Goal: Find specific page/section: Find specific page/section

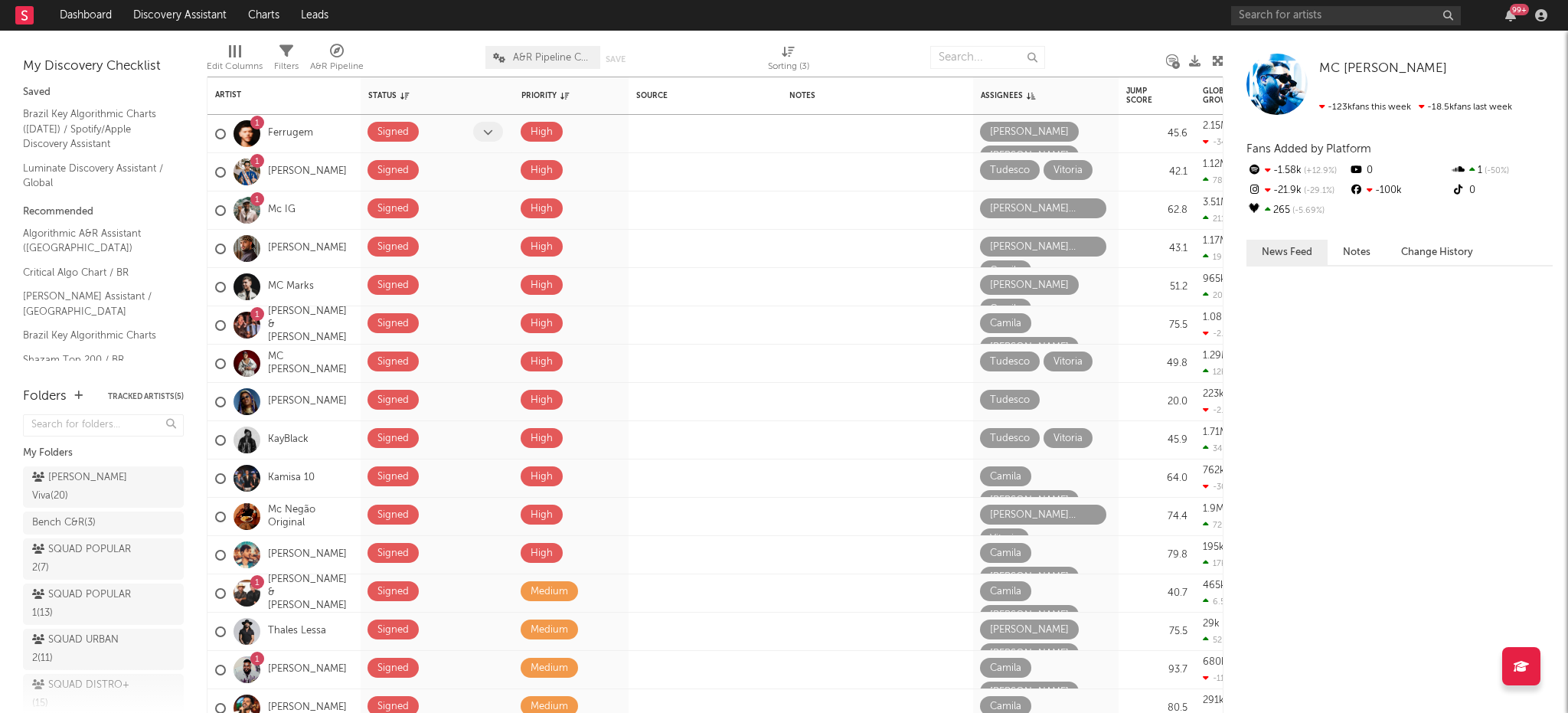
scroll to position [305, 0]
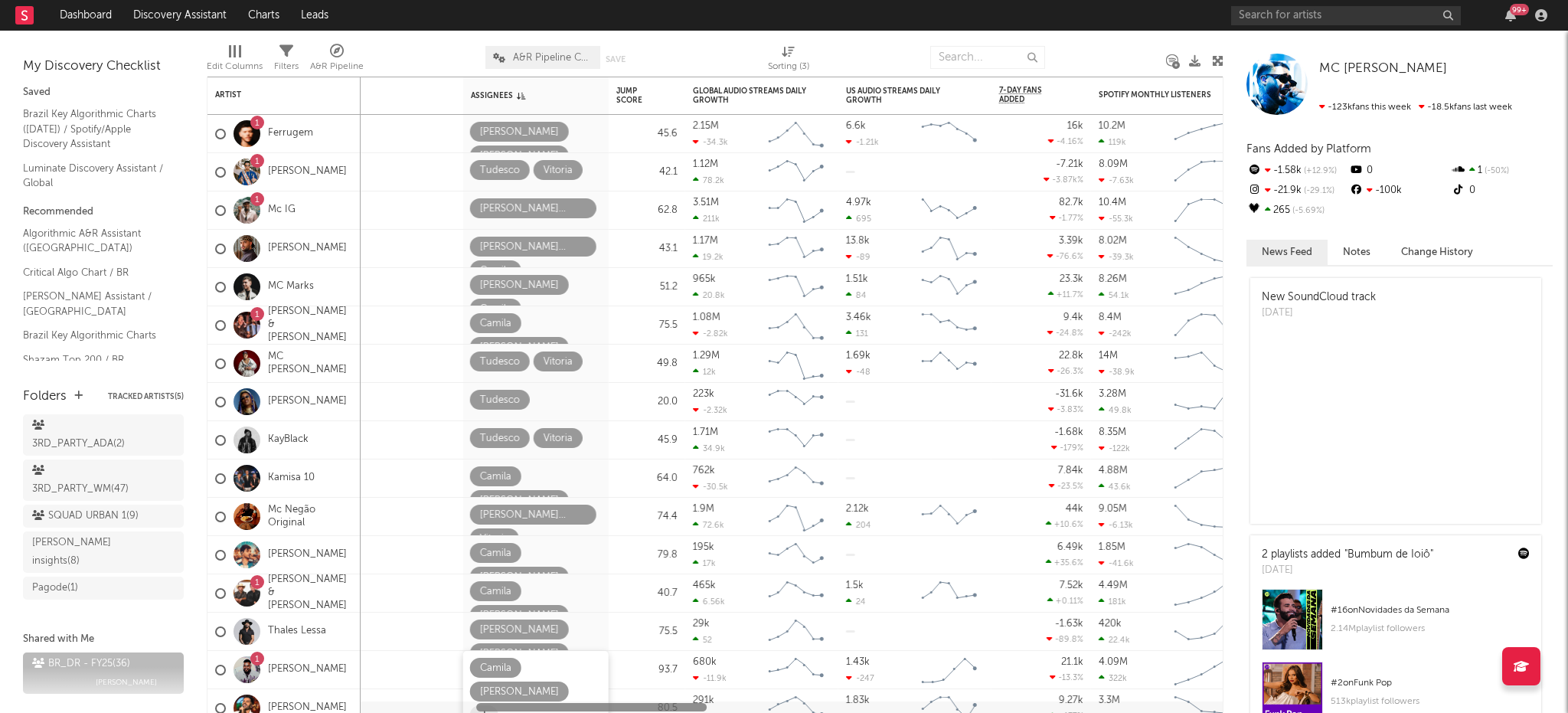
drag, startPoint x: 459, startPoint y: 707, endPoint x: 595, endPoint y: 677, distance: 139.3
click at [595, 677] on div "Status Edit settings for Status Priority Edit settings for Priority Source Edit…" at bounding box center [715, 394] width 1017 height 637
click at [242, 97] on div "Artist" at bounding box center [273, 94] width 115 height 9
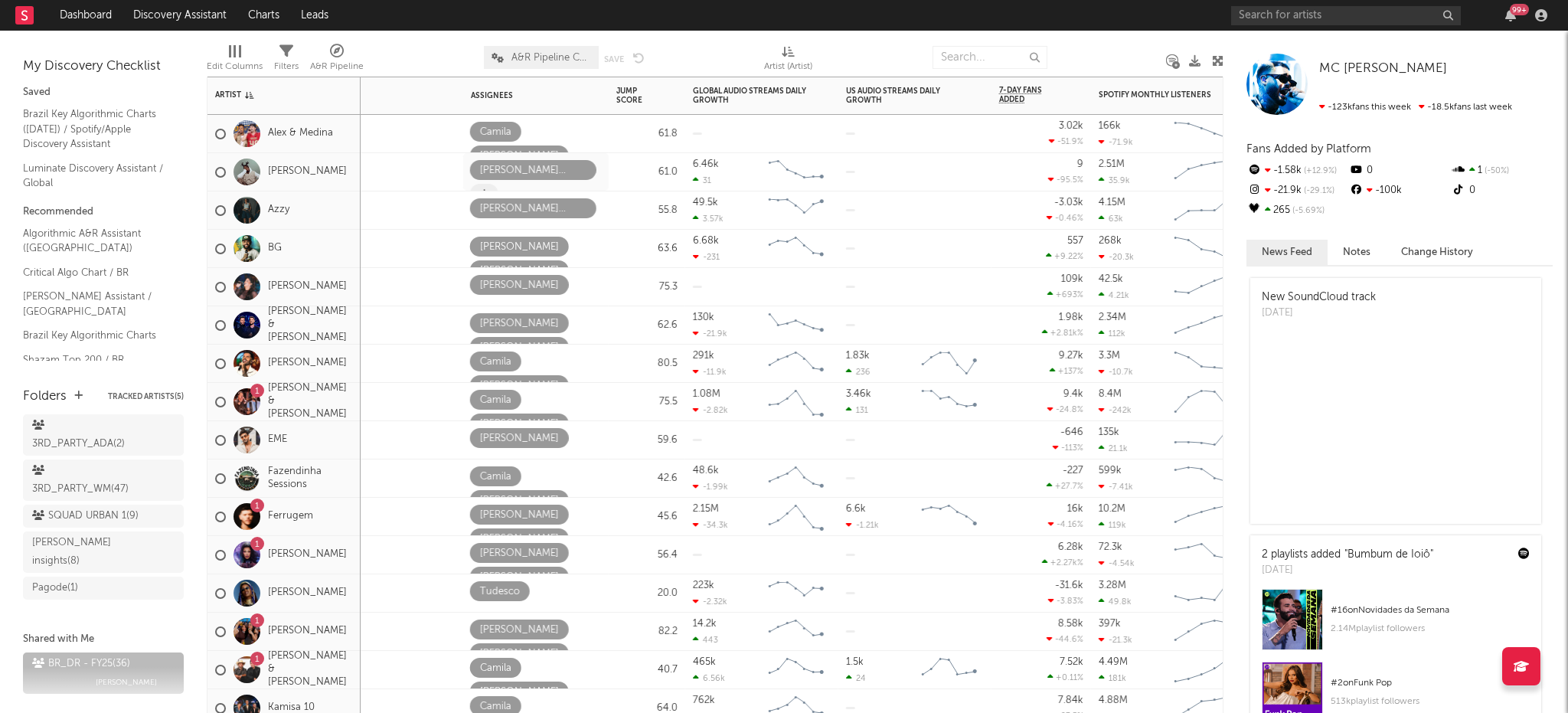
click at [499, 184] on span at bounding box center [484, 194] width 29 height 20
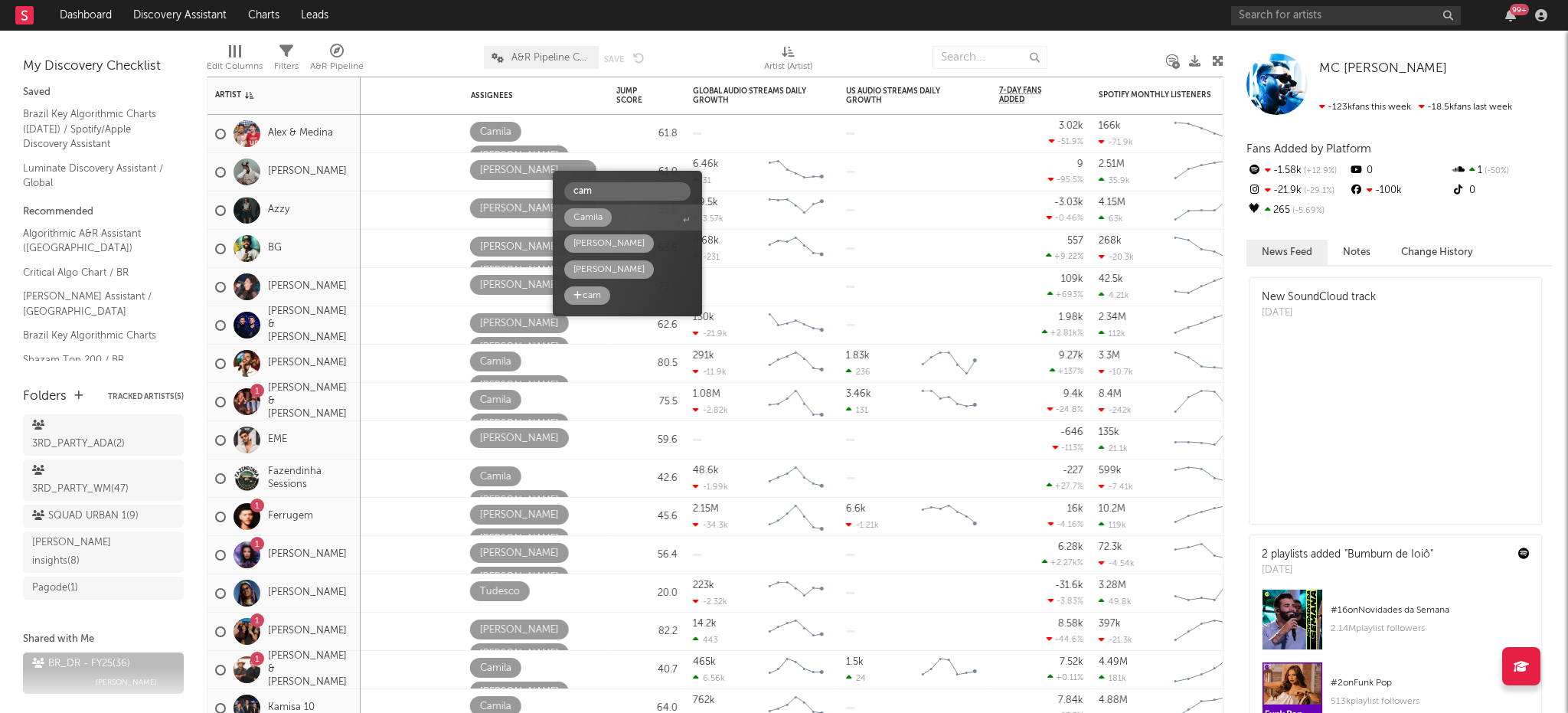
type input "cam"
click at [611, 218] on div "Camila" at bounding box center [588, 217] width 48 height 19
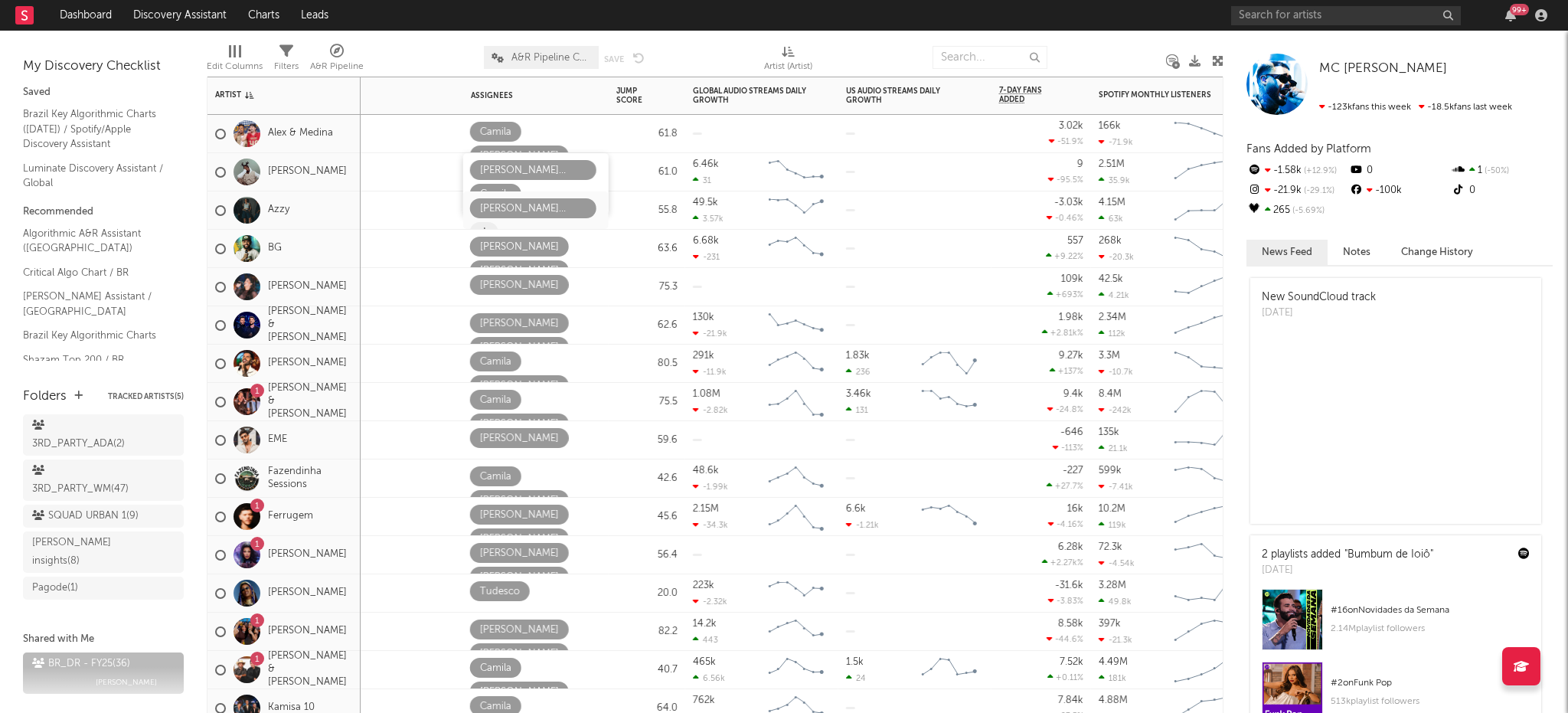
click at [489, 227] on icon at bounding box center [484, 232] width 8 height 10
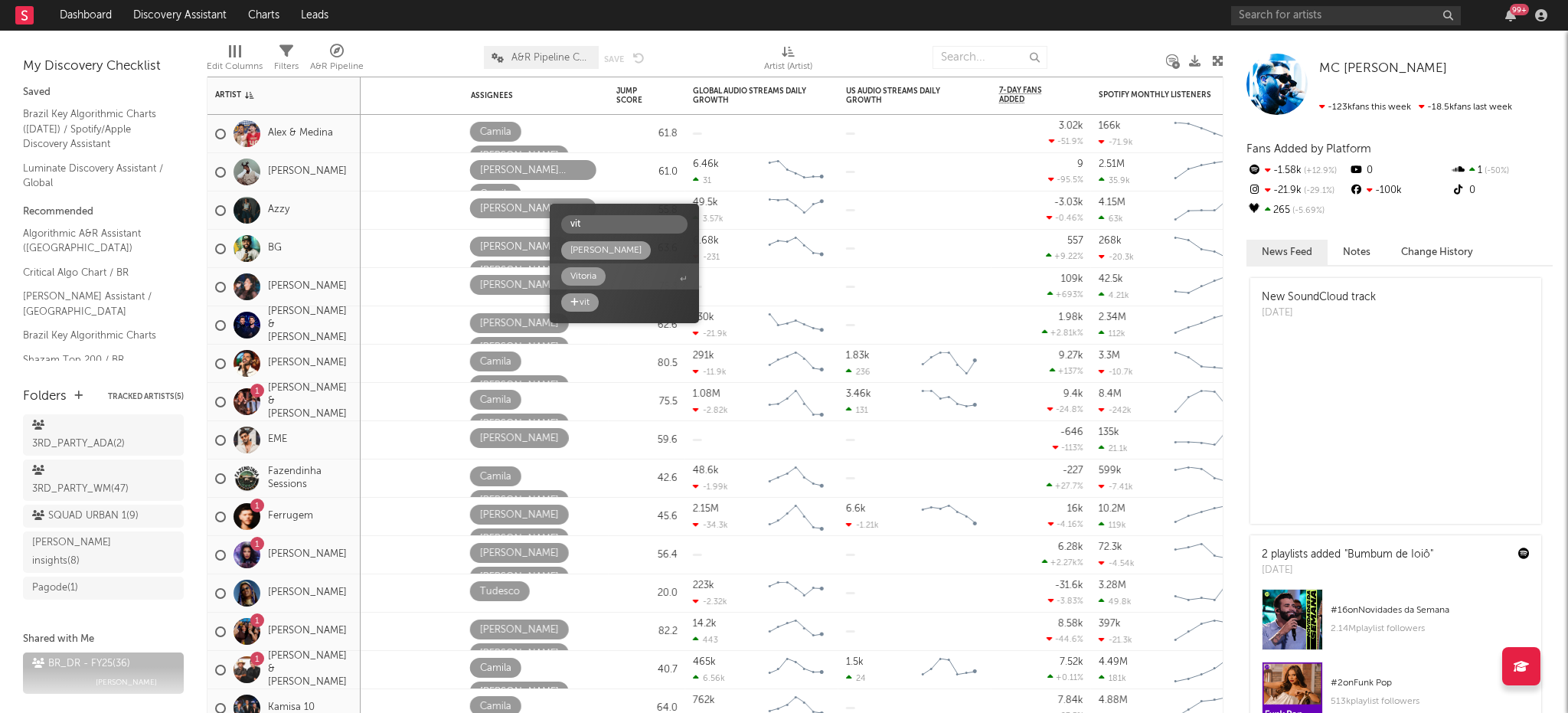
type input "vit"
click at [596, 269] on div "Vitoria" at bounding box center [583, 276] width 26 height 19
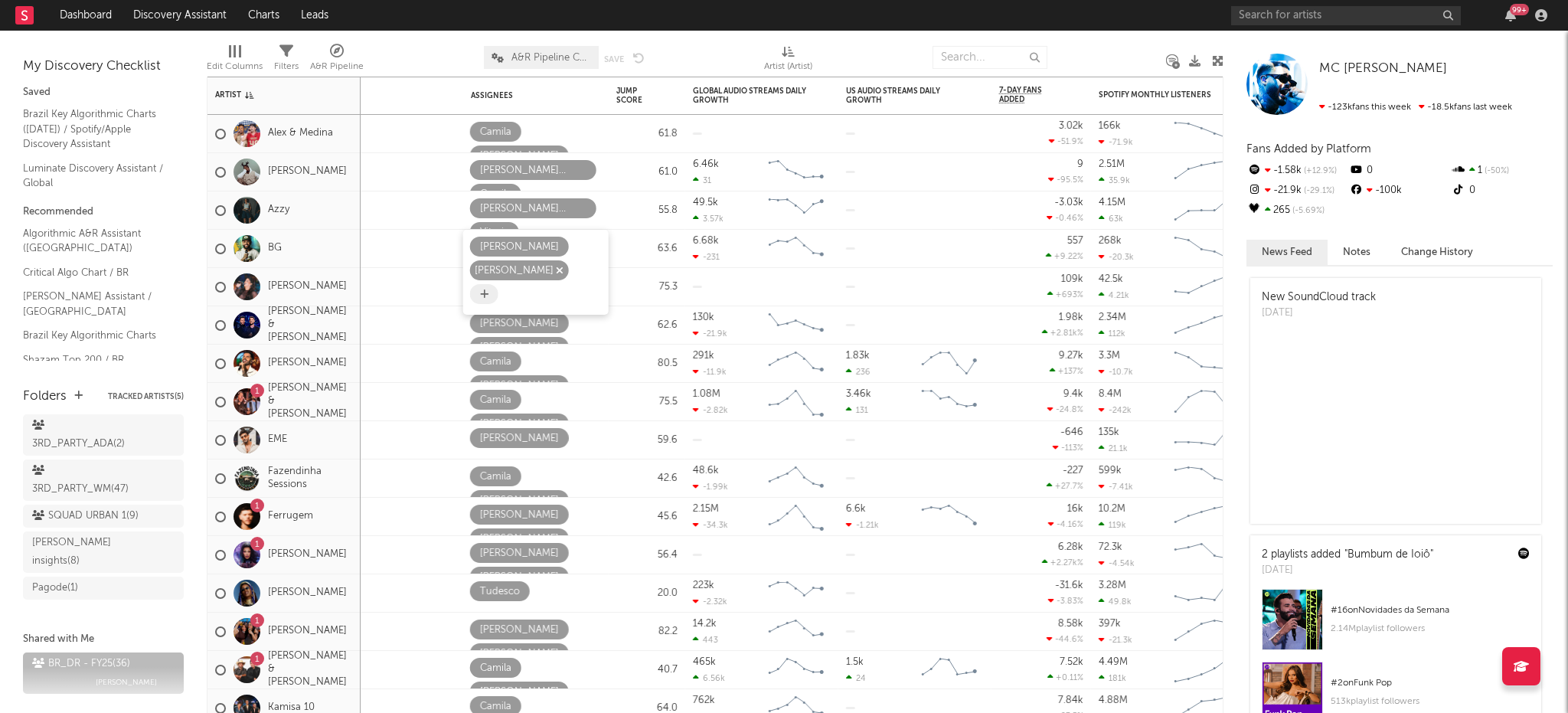
click at [563, 265] on icon "button" at bounding box center [560, 270] width 8 height 10
click at [556, 243] on icon "button" at bounding box center [560, 247] width 8 height 10
click at [491, 260] on span at bounding box center [484, 270] width 29 height 20
click at [493, 251] on span at bounding box center [484, 246] width 29 height 20
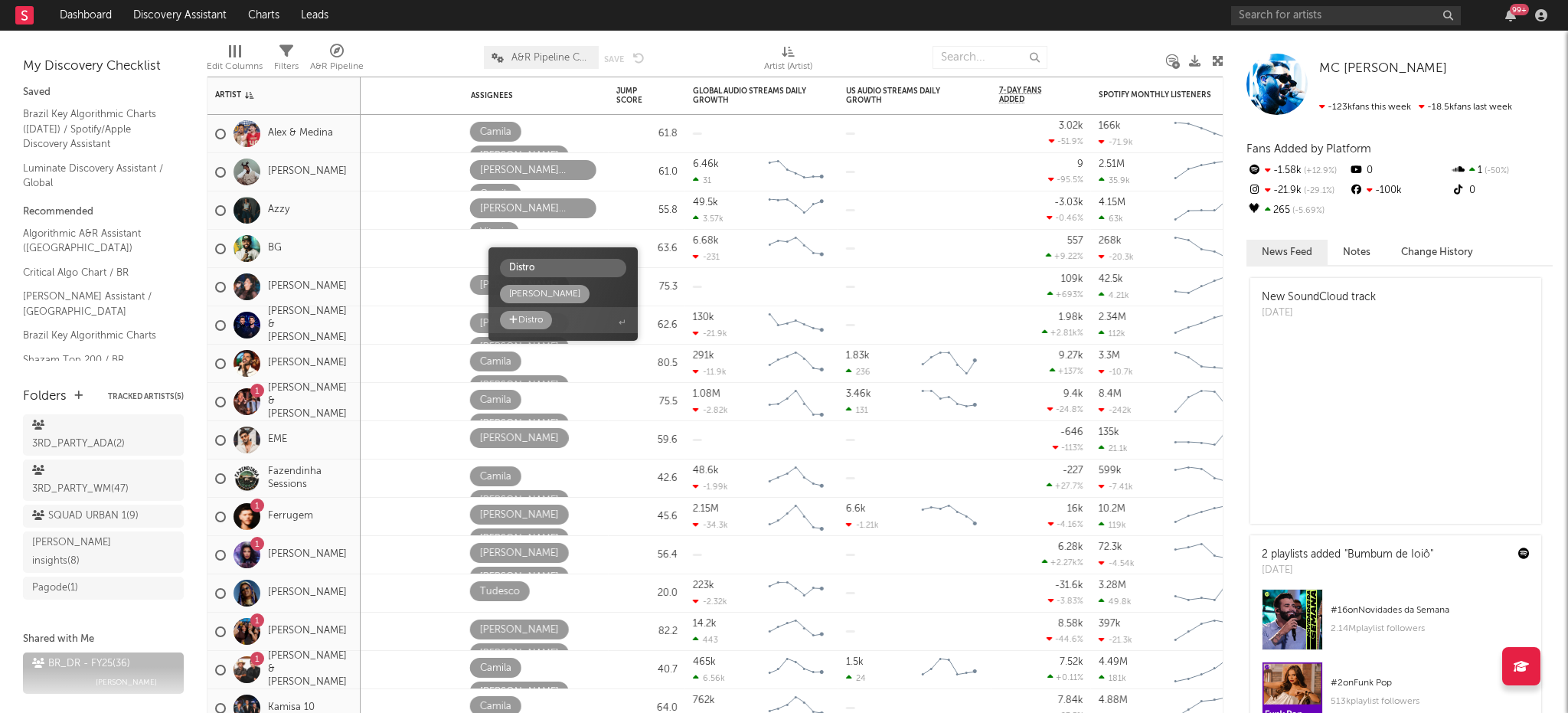
type input "Distro"
click at [533, 321] on div "Distro" at bounding box center [530, 320] width 25 height 19
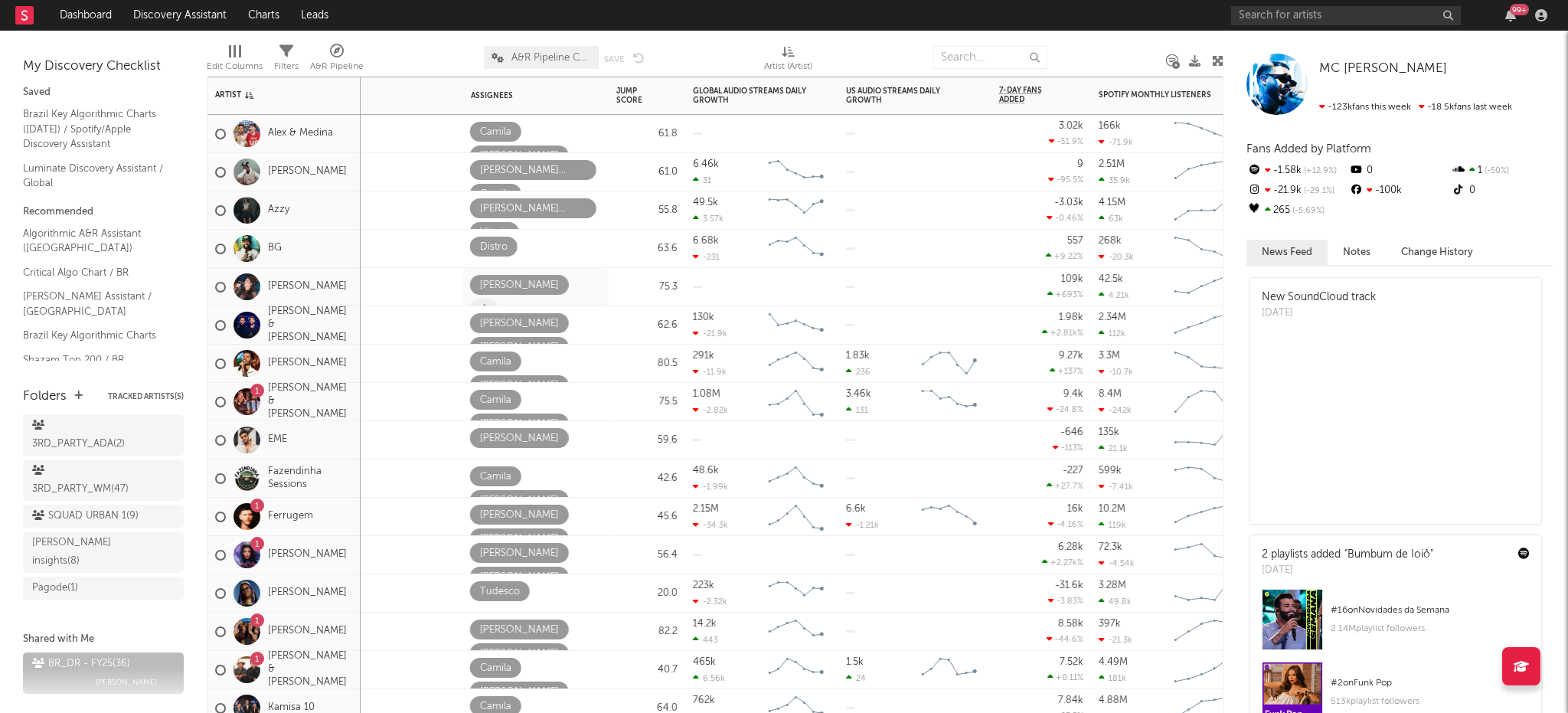
click at [499, 299] on span at bounding box center [484, 309] width 29 height 20
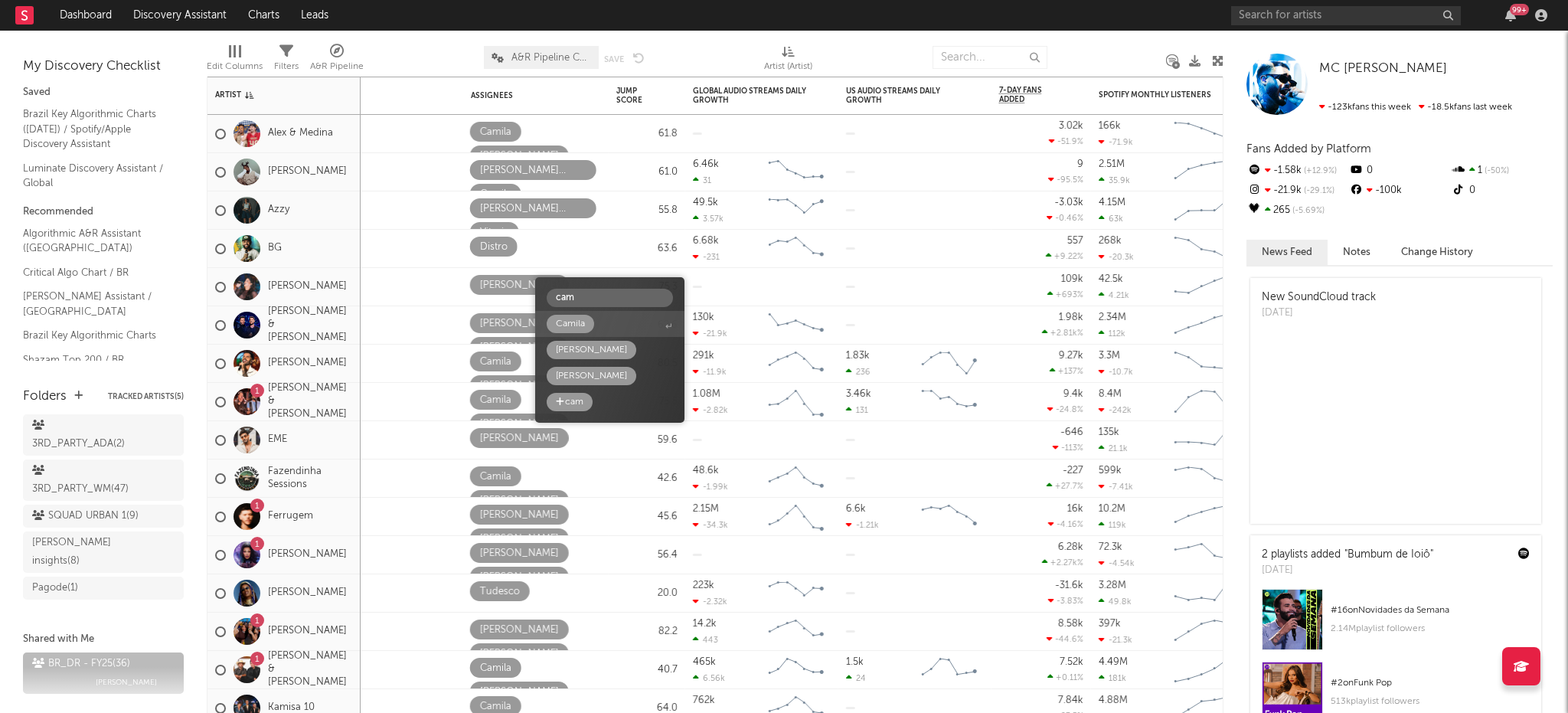
type input "cam"
click at [580, 323] on div "Camila" at bounding box center [570, 324] width 29 height 19
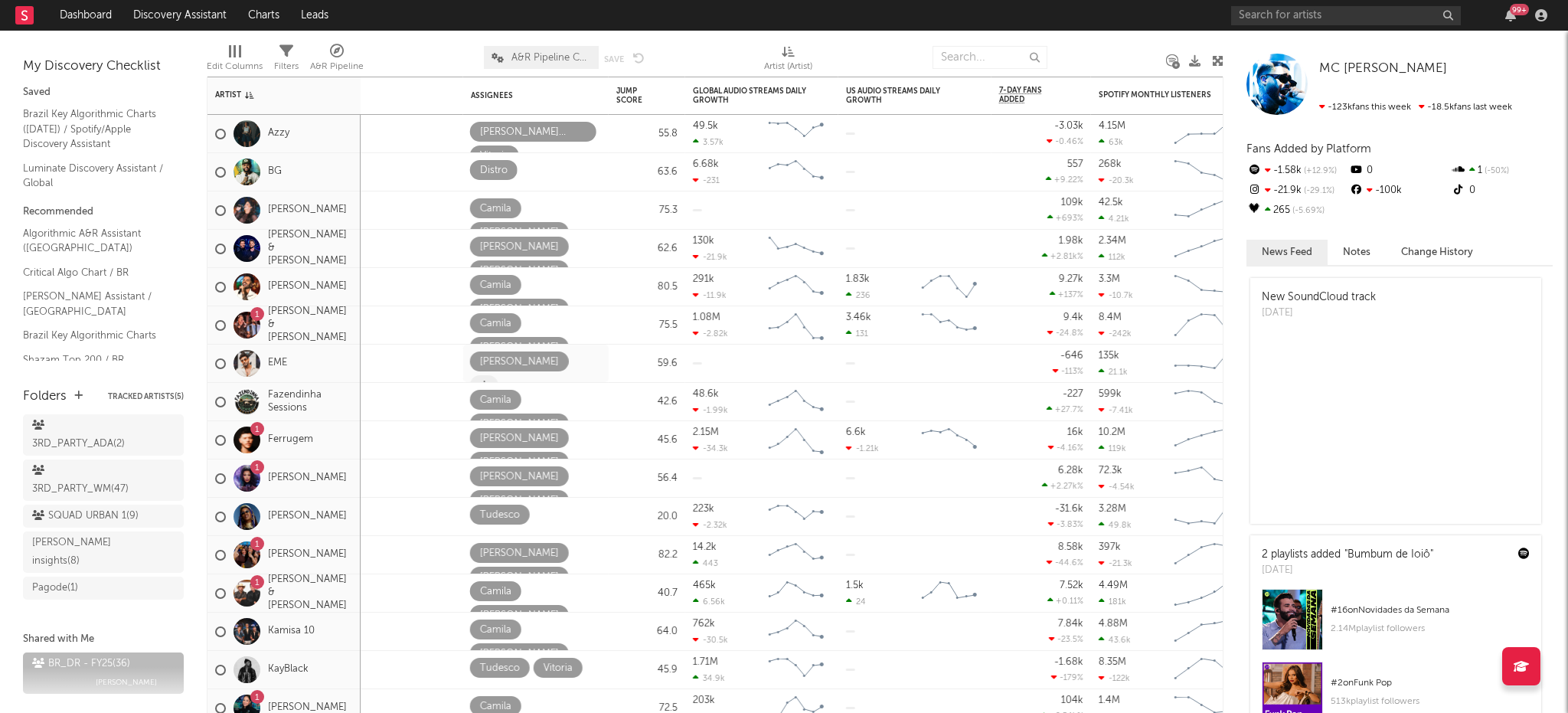
drag, startPoint x: 517, startPoint y: 359, endPoint x: 497, endPoint y: 359, distance: 20.0
click at [556, 359] on icon "button" at bounding box center [560, 361] width 8 height 10
click at [493, 362] on span at bounding box center [484, 361] width 29 height 20
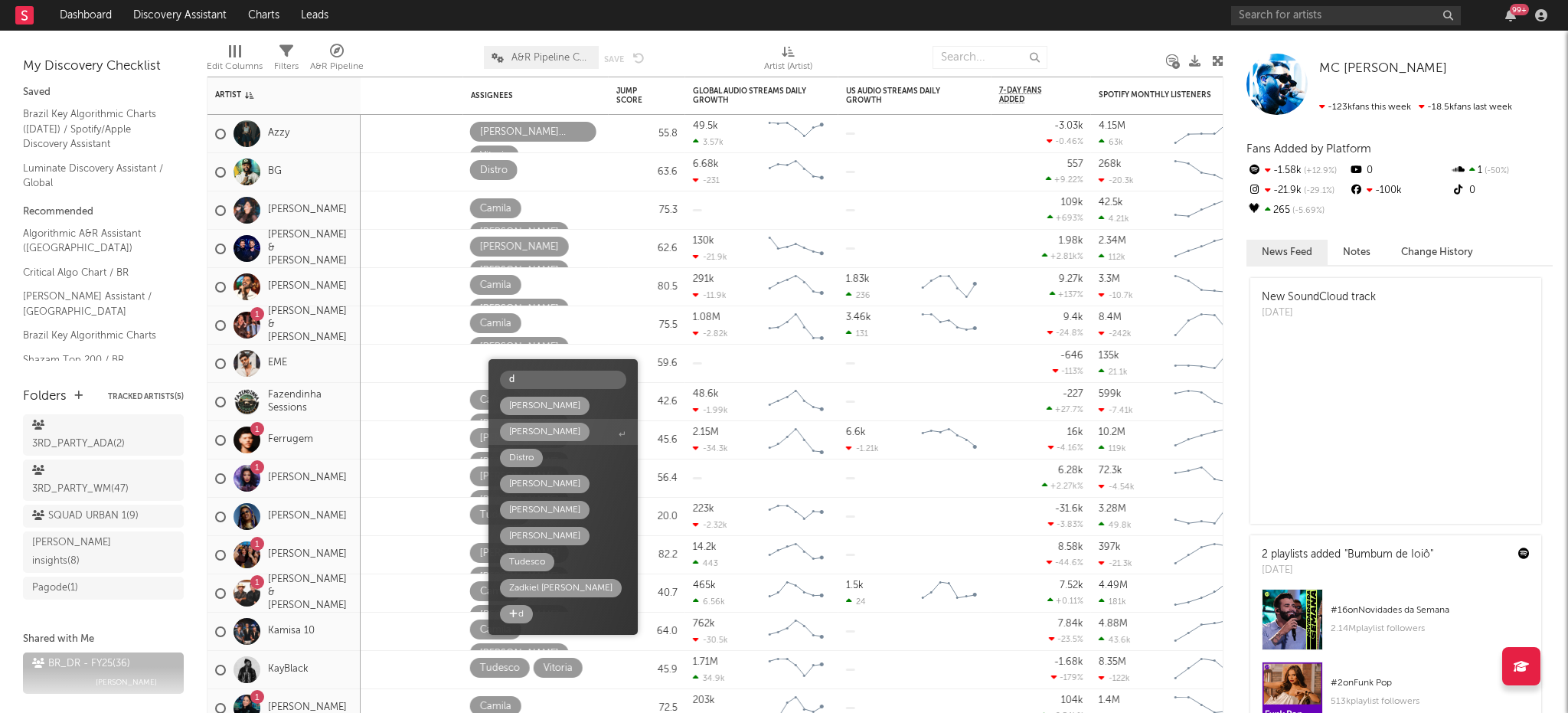
type input "d"
click at [543, 461] on span "Distro" at bounding box center [563, 458] width 149 height 26
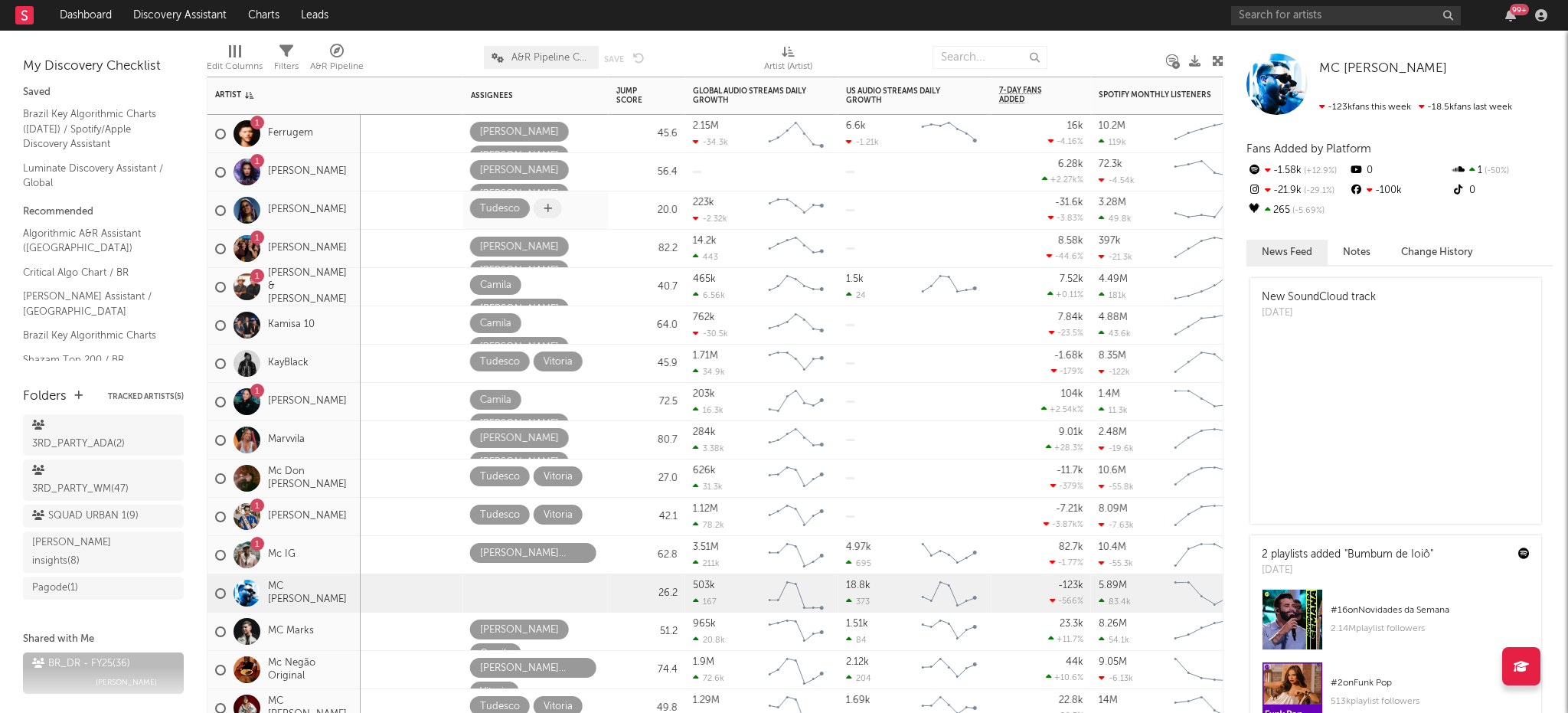
click at [539, 210] on span at bounding box center [547, 209] width 29 height 20
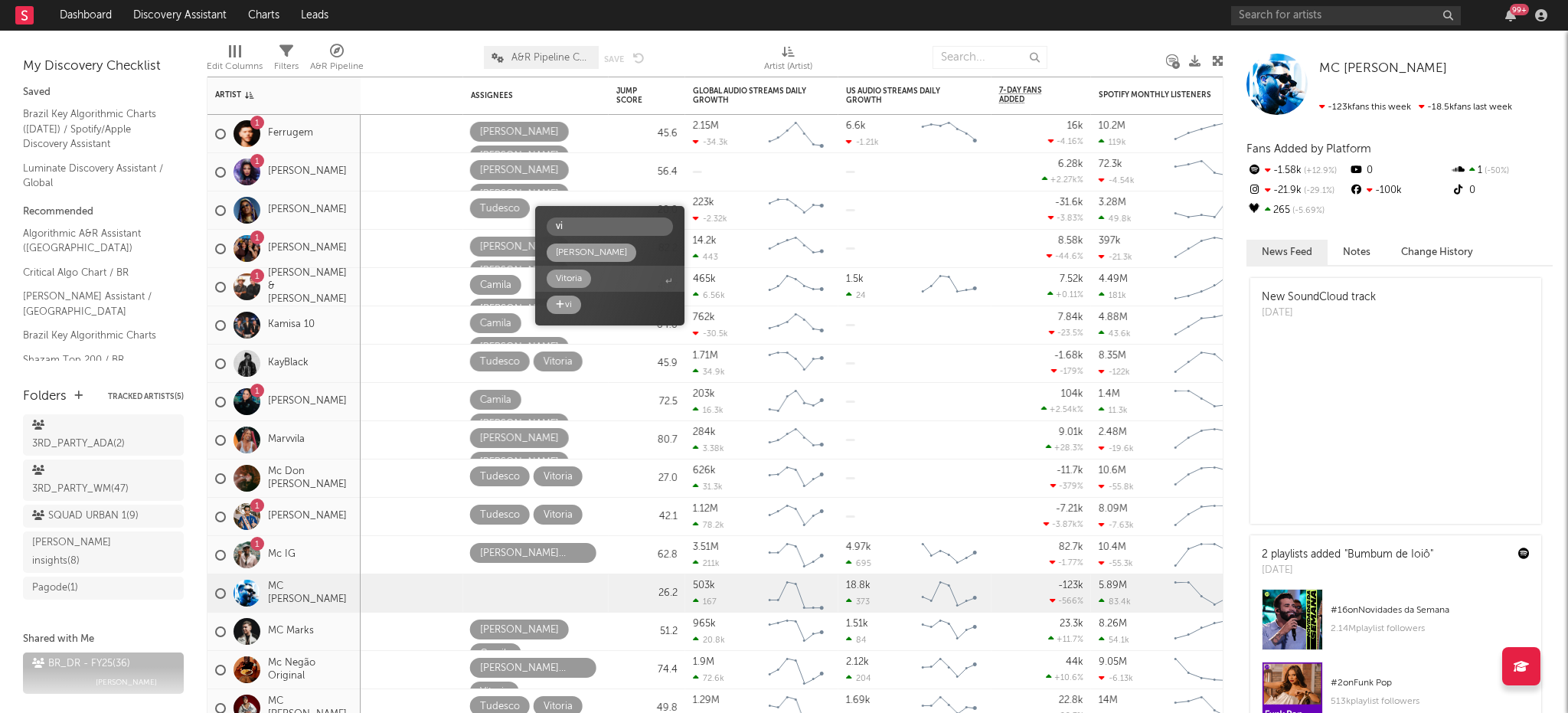
type input "vi"
click at [594, 288] on span "Vitoria" at bounding box center [610, 278] width 149 height 26
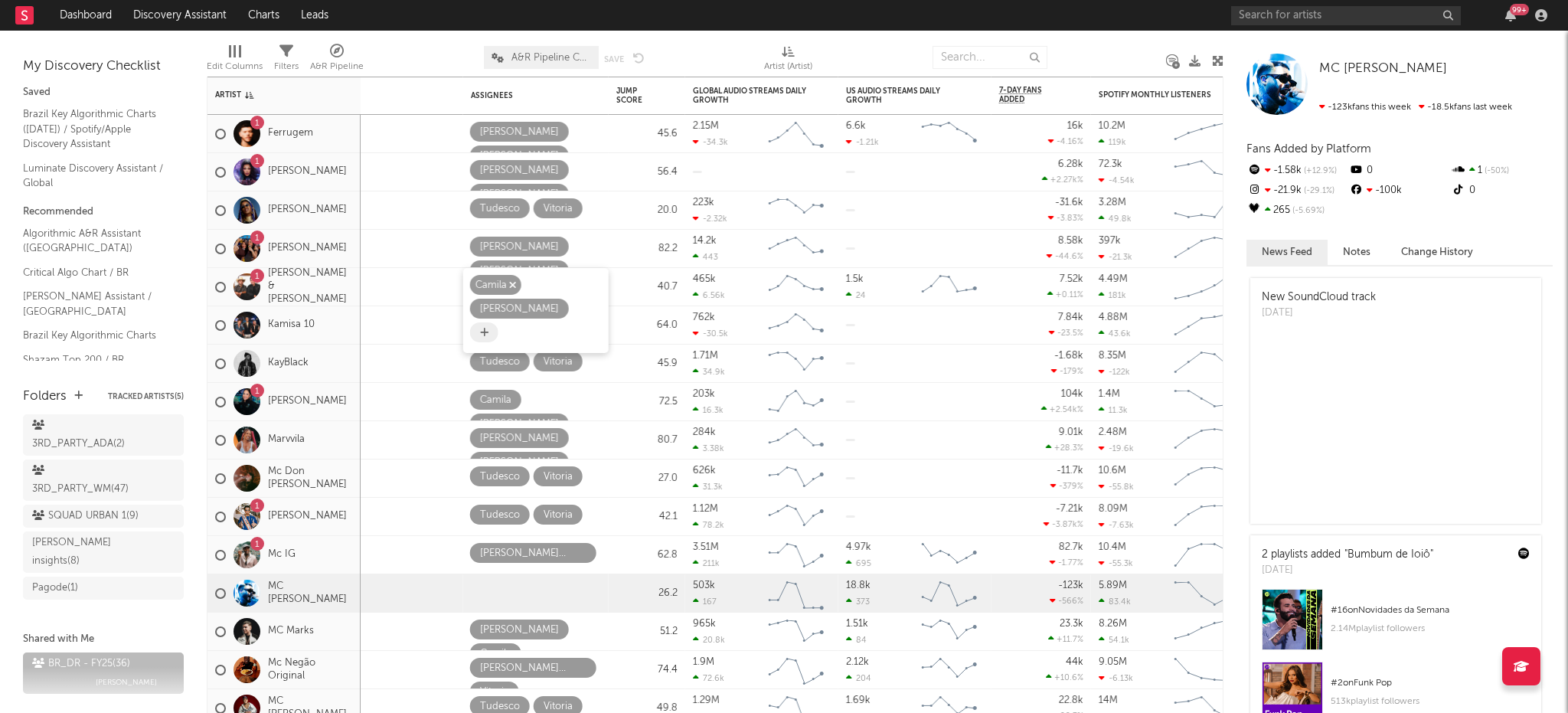
click at [513, 282] on icon "button" at bounding box center [512, 285] width 8 height 10
click at [489, 304] on icon at bounding box center [484, 309] width 8 height 10
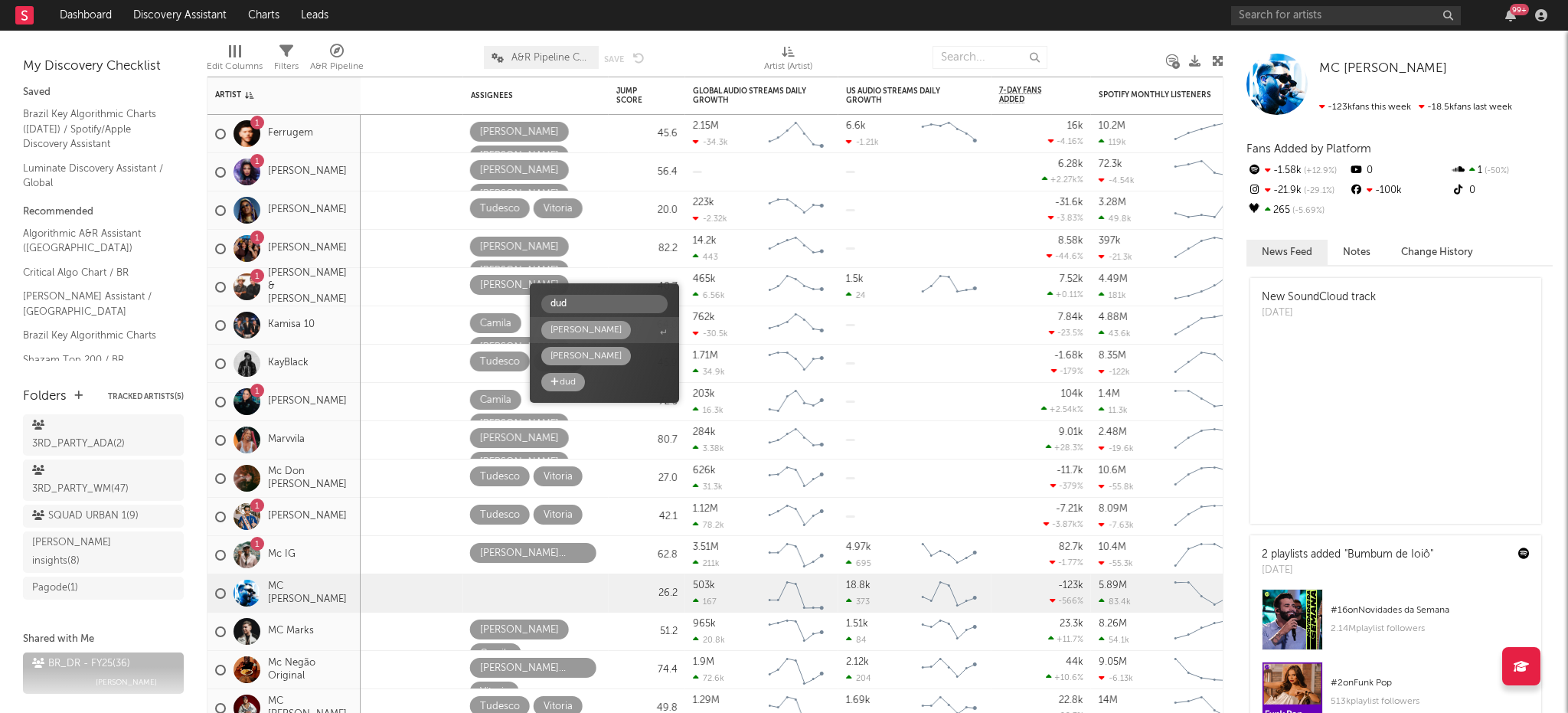
type input "dud"
click at [563, 327] on div "[PERSON_NAME]" at bounding box center [586, 330] width 71 height 19
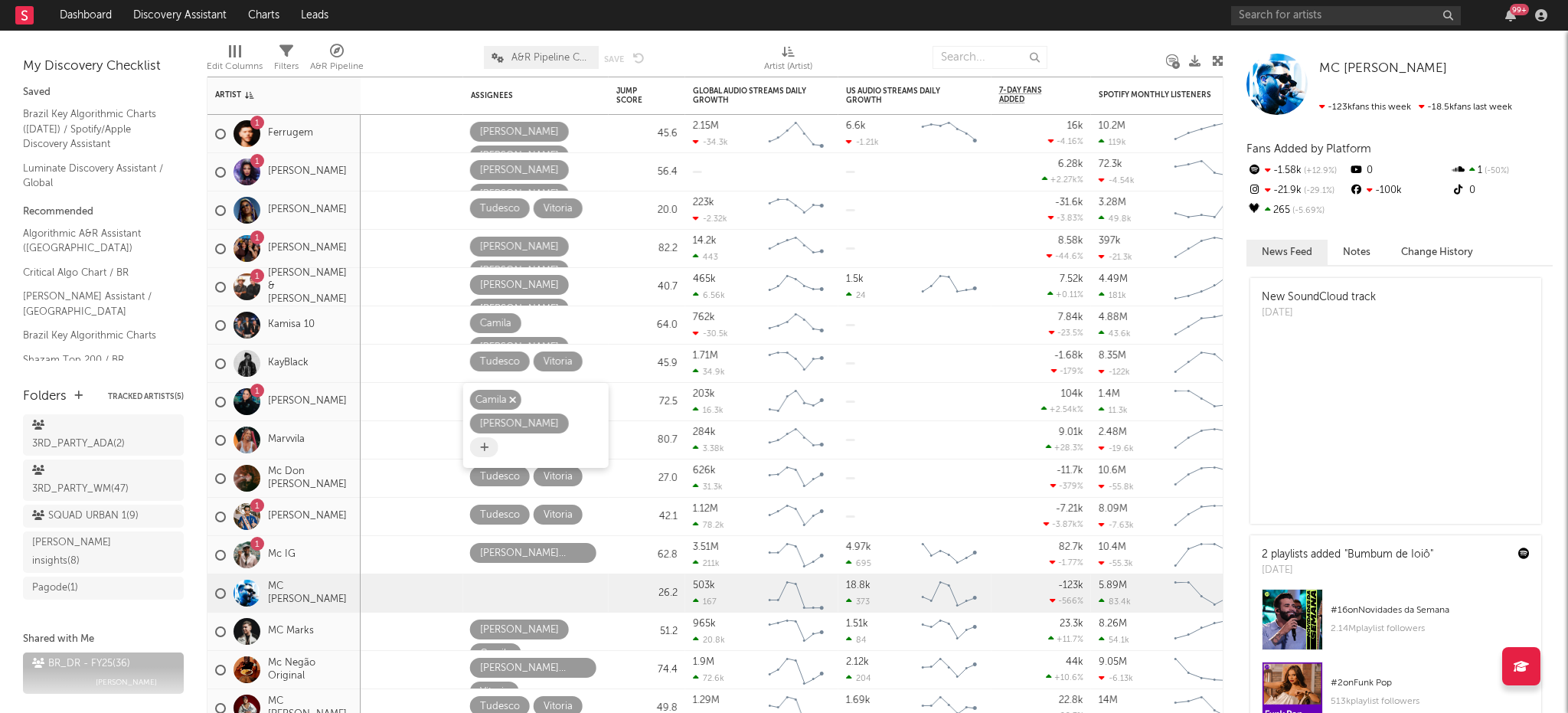
click at [510, 395] on icon "button" at bounding box center [512, 400] width 8 height 10
click at [499, 413] on span at bounding box center [484, 423] width 29 height 20
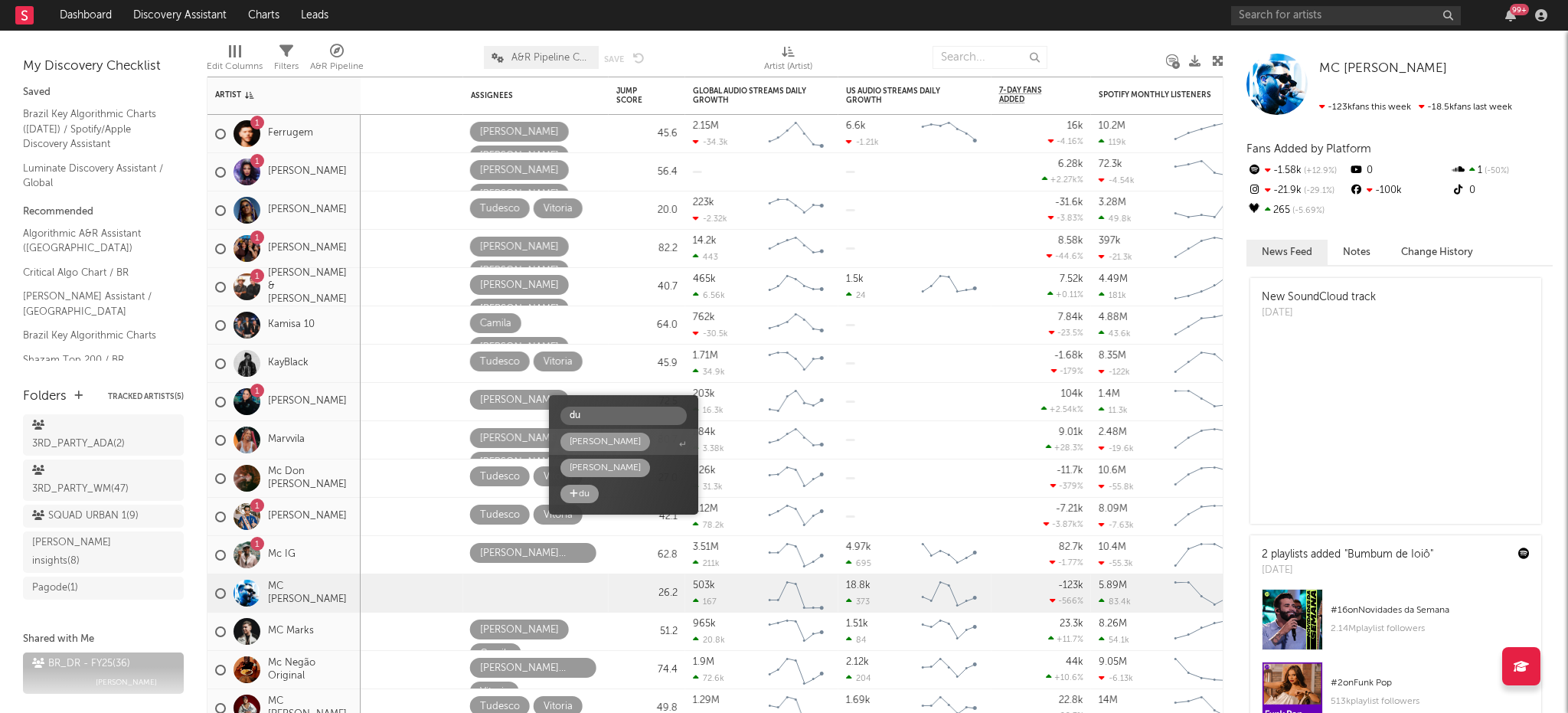
type input "du"
click at [617, 446] on span "[PERSON_NAME]" at bounding box center [624, 442] width 149 height 26
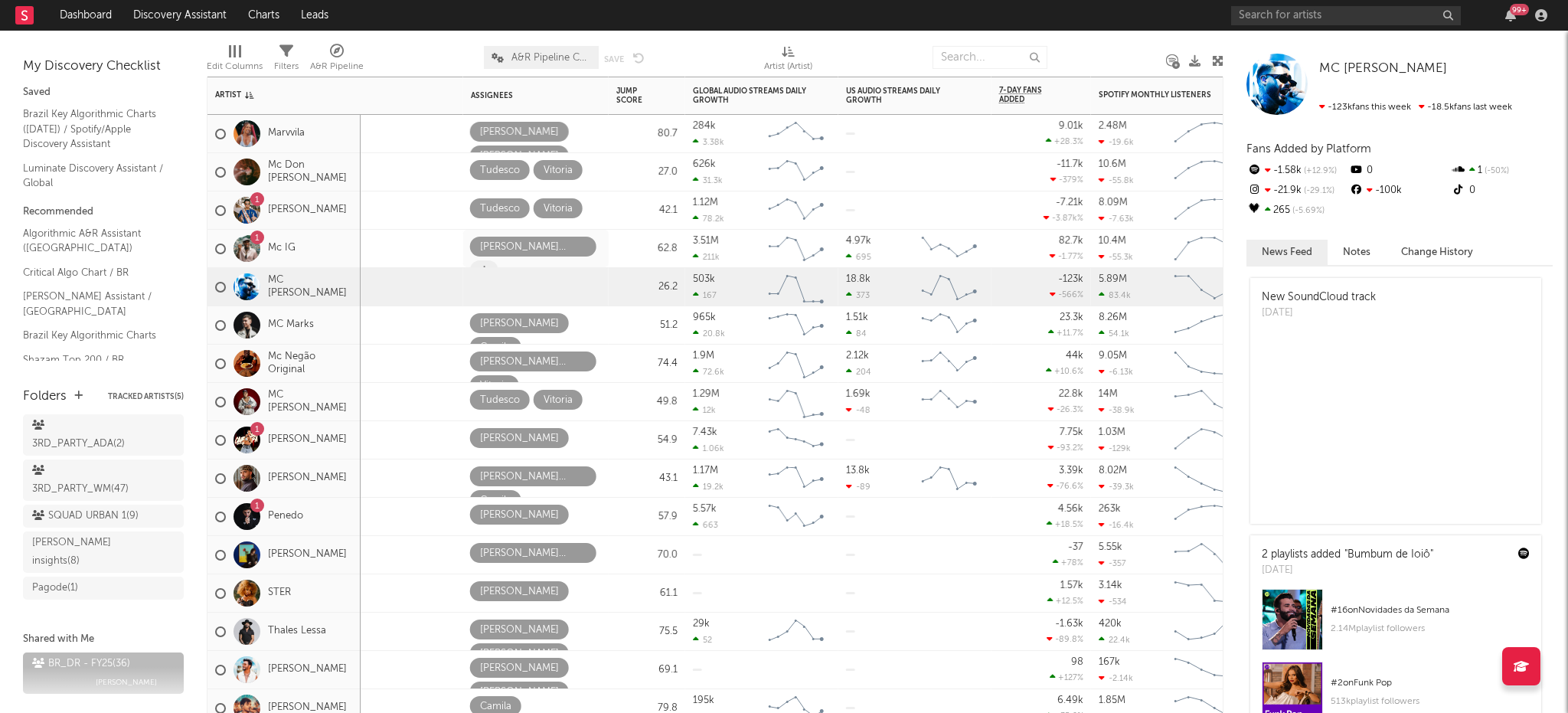
click at [489, 265] on icon at bounding box center [484, 270] width 8 height 10
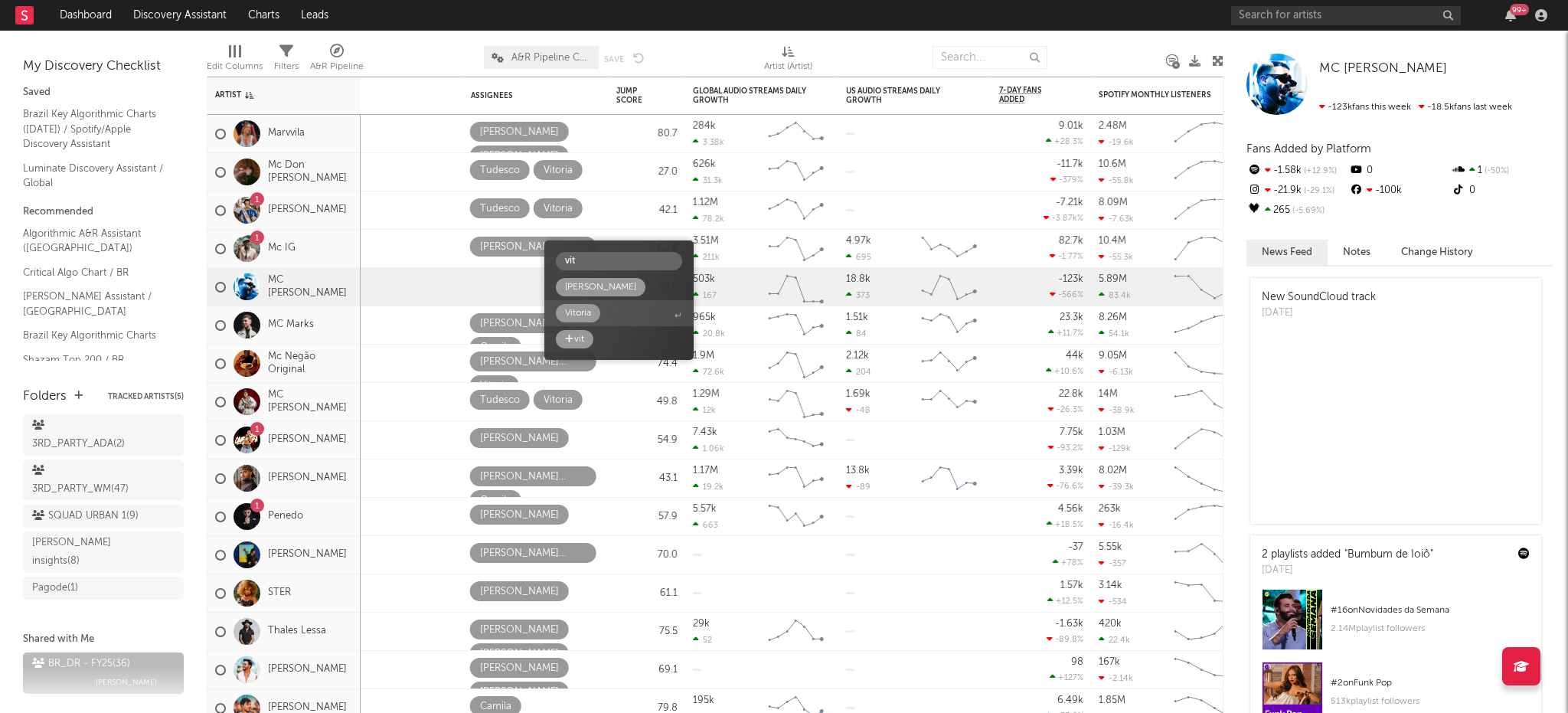
type input "vit"
click at [590, 316] on div "Vitoria" at bounding box center [578, 313] width 26 height 19
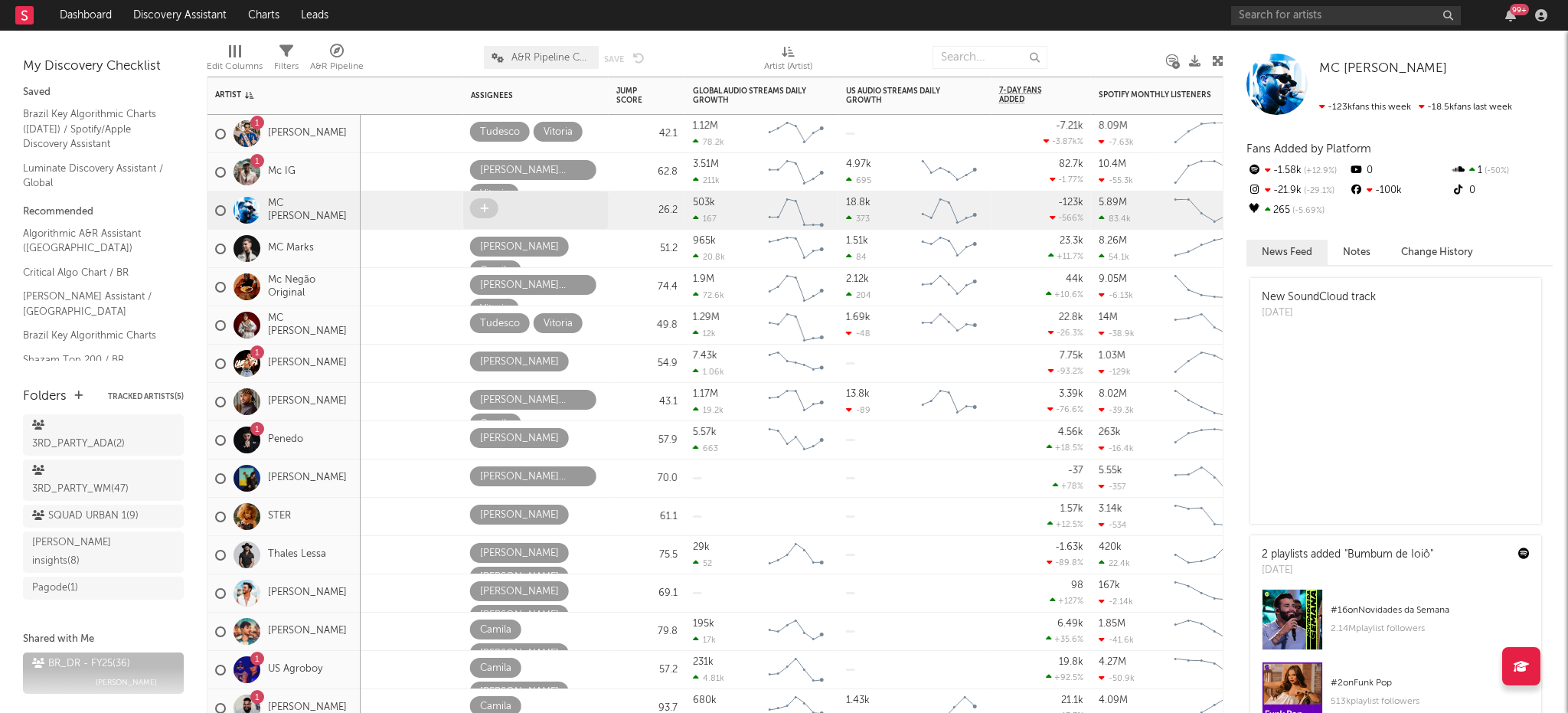
click at [493, 208] on span at bounding box center [484, 209] width 29 height 20
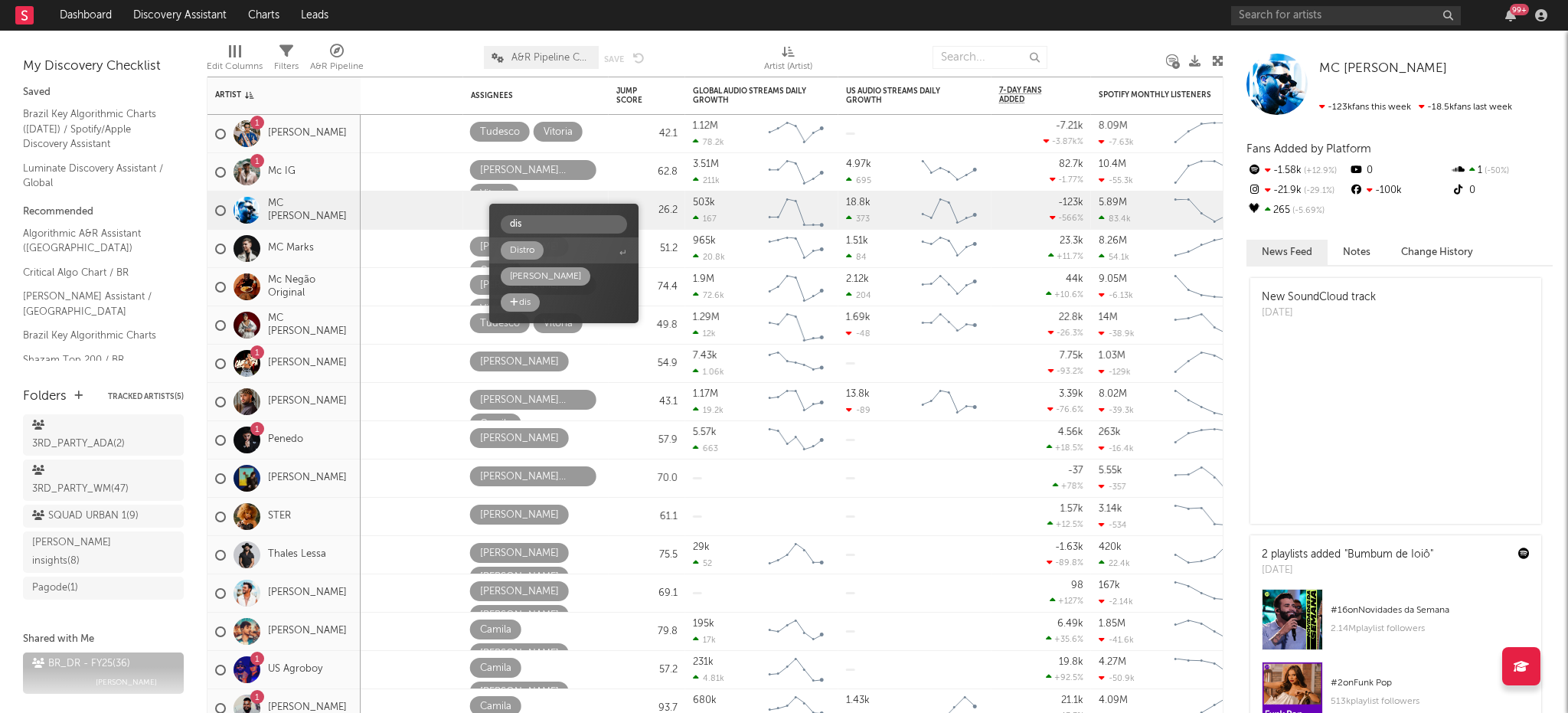
type input "dis"
click at [510, 252] on div "Distro" at bounding box center [521, 250] width 25 height 19
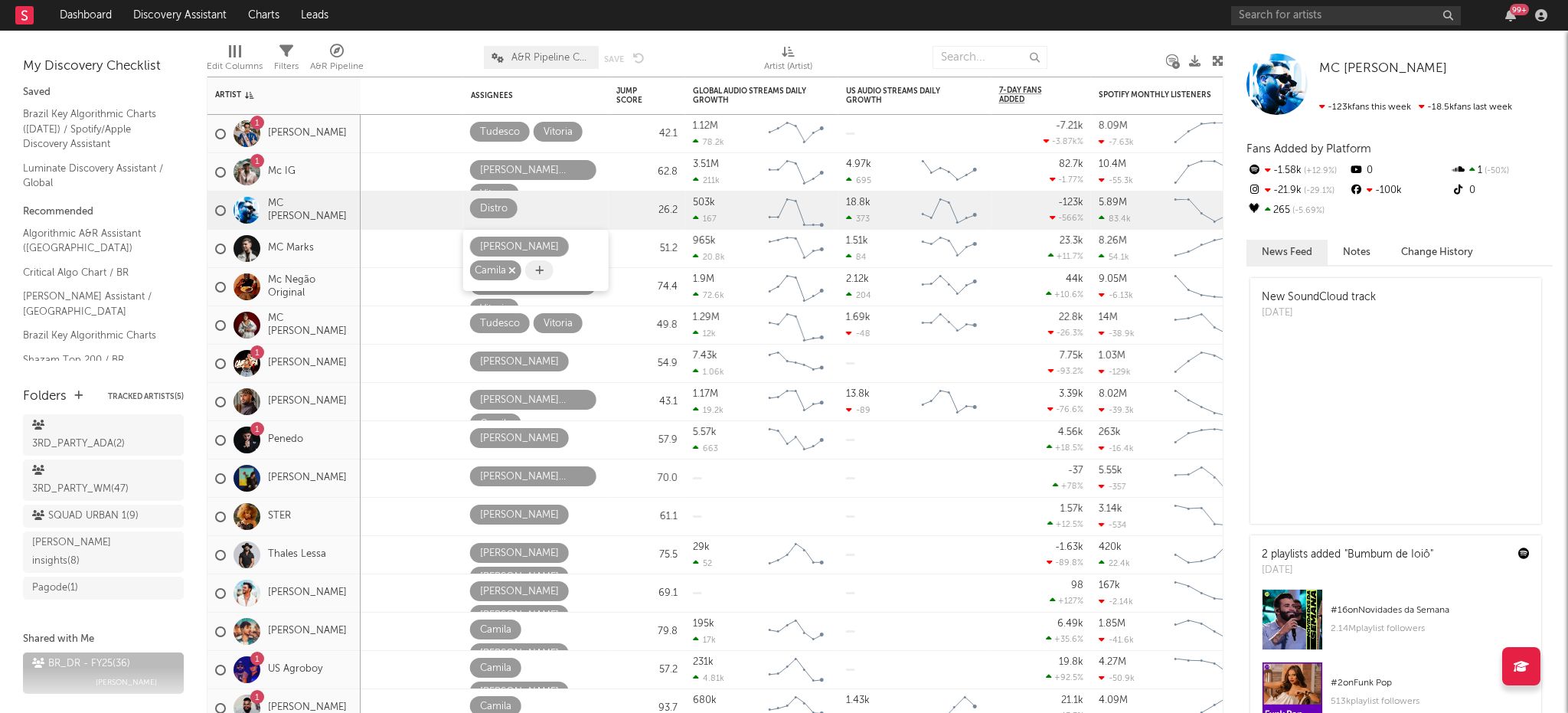
click at [516, 265] on icon "button" at bounding box center [512, 270] width 8 height 10
click at [489, 265] on icon at bounding box center [484, 270] width 8 height 10
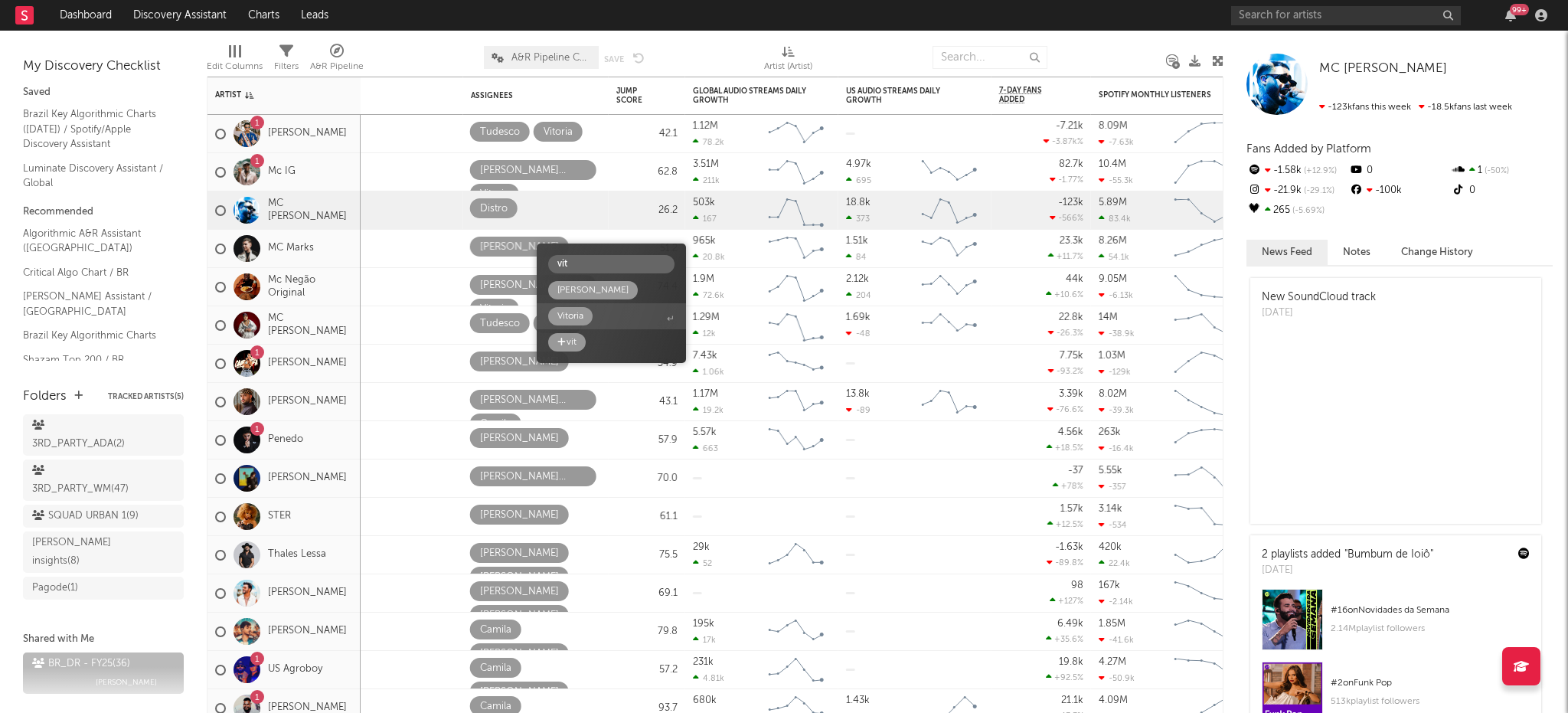
type input "vit"
click at [580, 317] on div "Vitoria" at bounding box center [570, 316] width 26 height 19
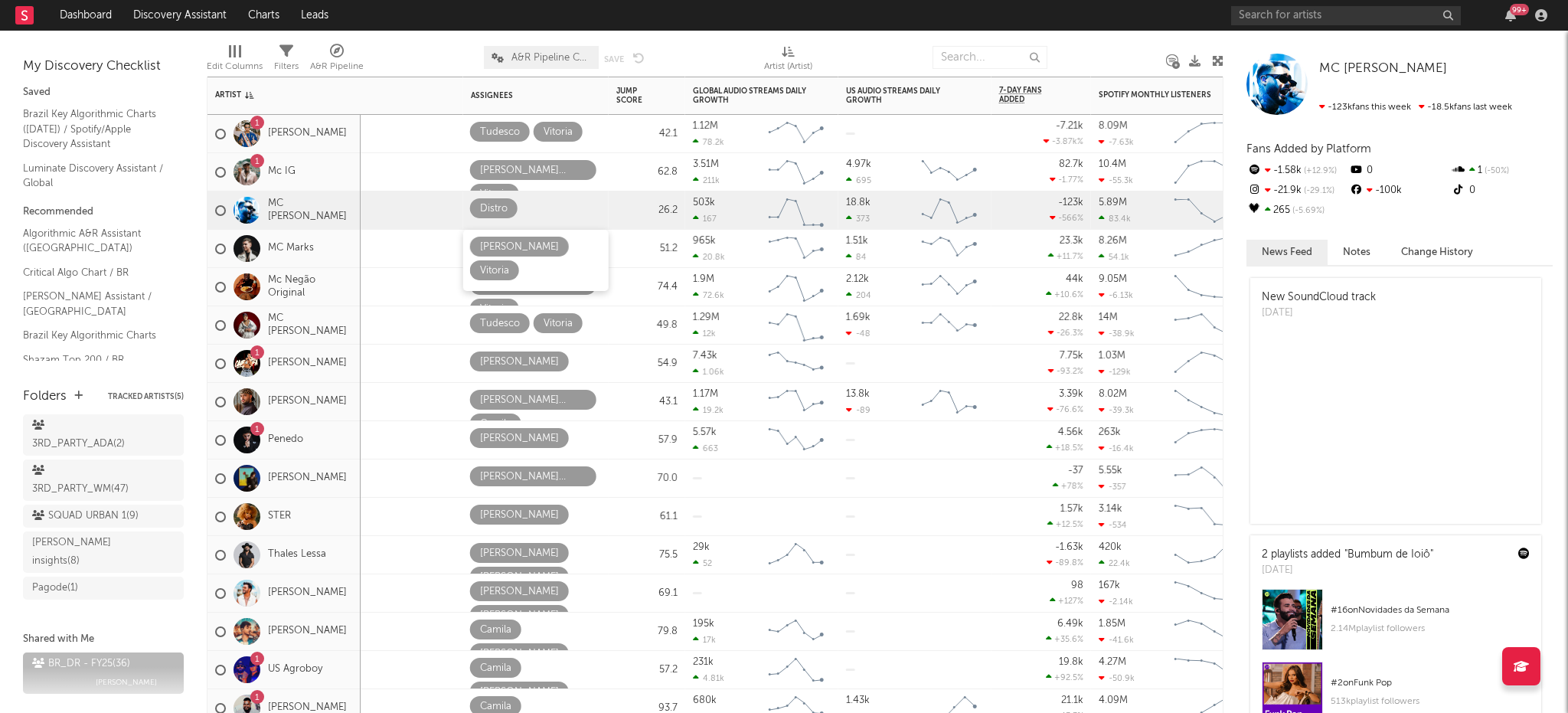
click at [747, 407] on div "1.17M 19.2k" at bounding box center [727, 401] width 69 height 39
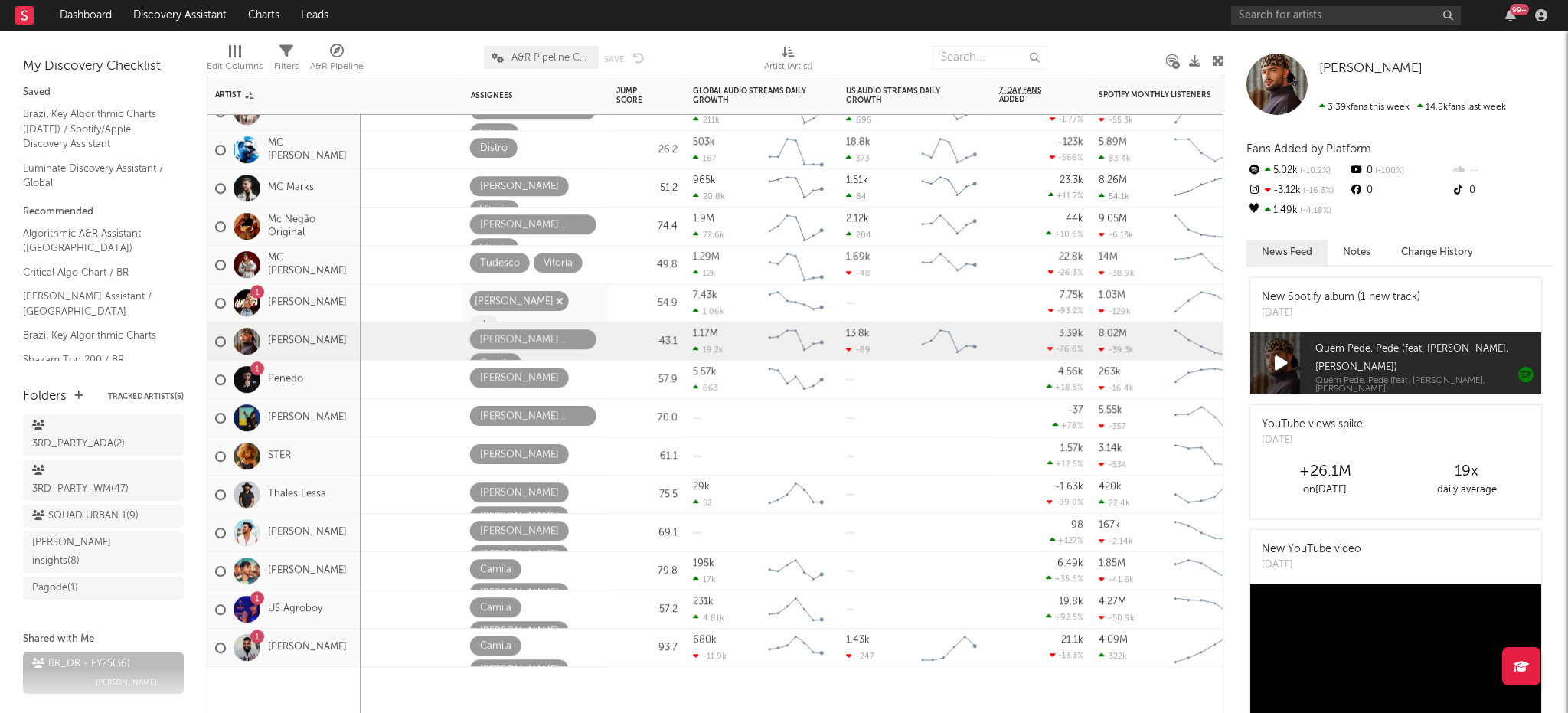
click at [556, 303] on icon "button" at bounding box center [560, 301] width 8 height 10
click at [490, 293] on span at bounding box center [484, 301] width 29 height 20
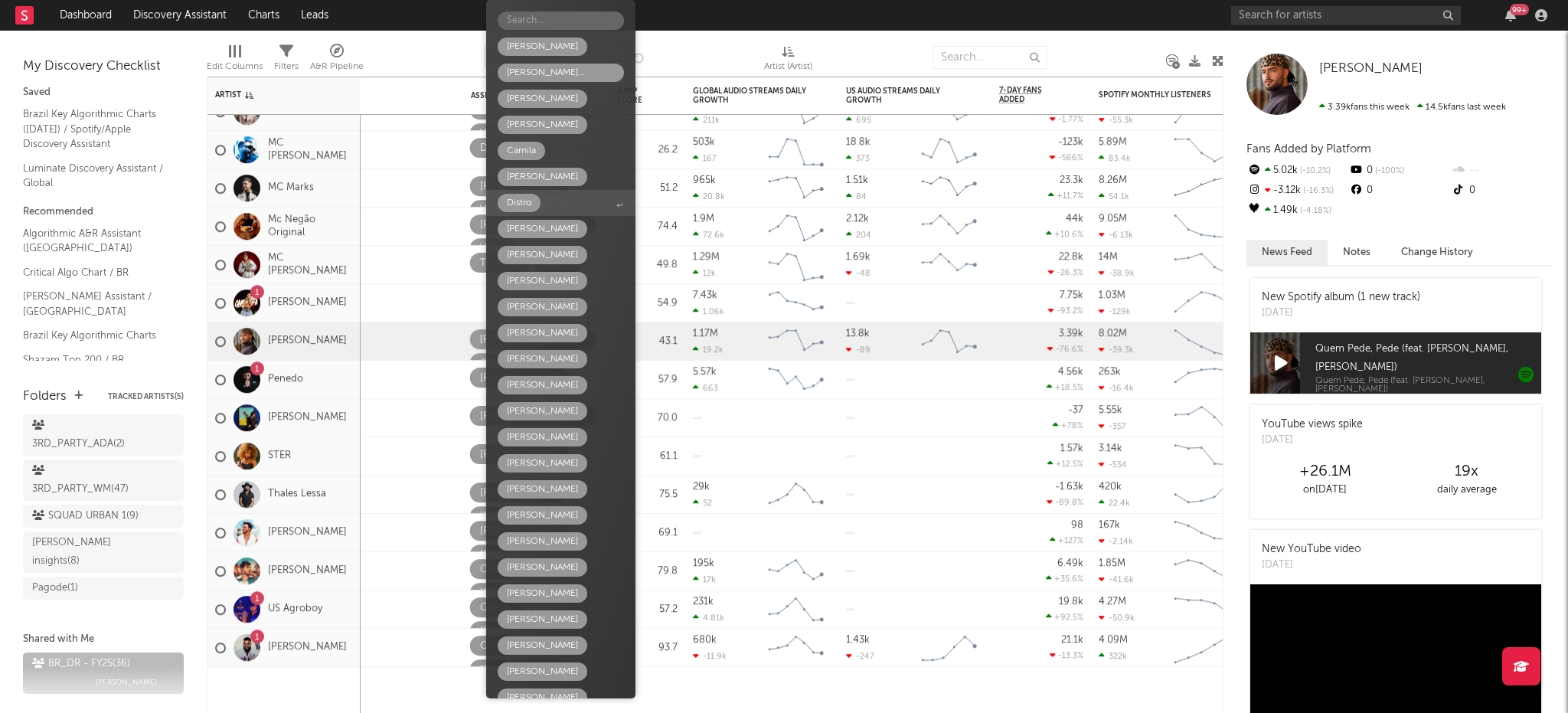
click at [512, 203] on div "Distro" at bounding box center [518, 203] width 25 height 19
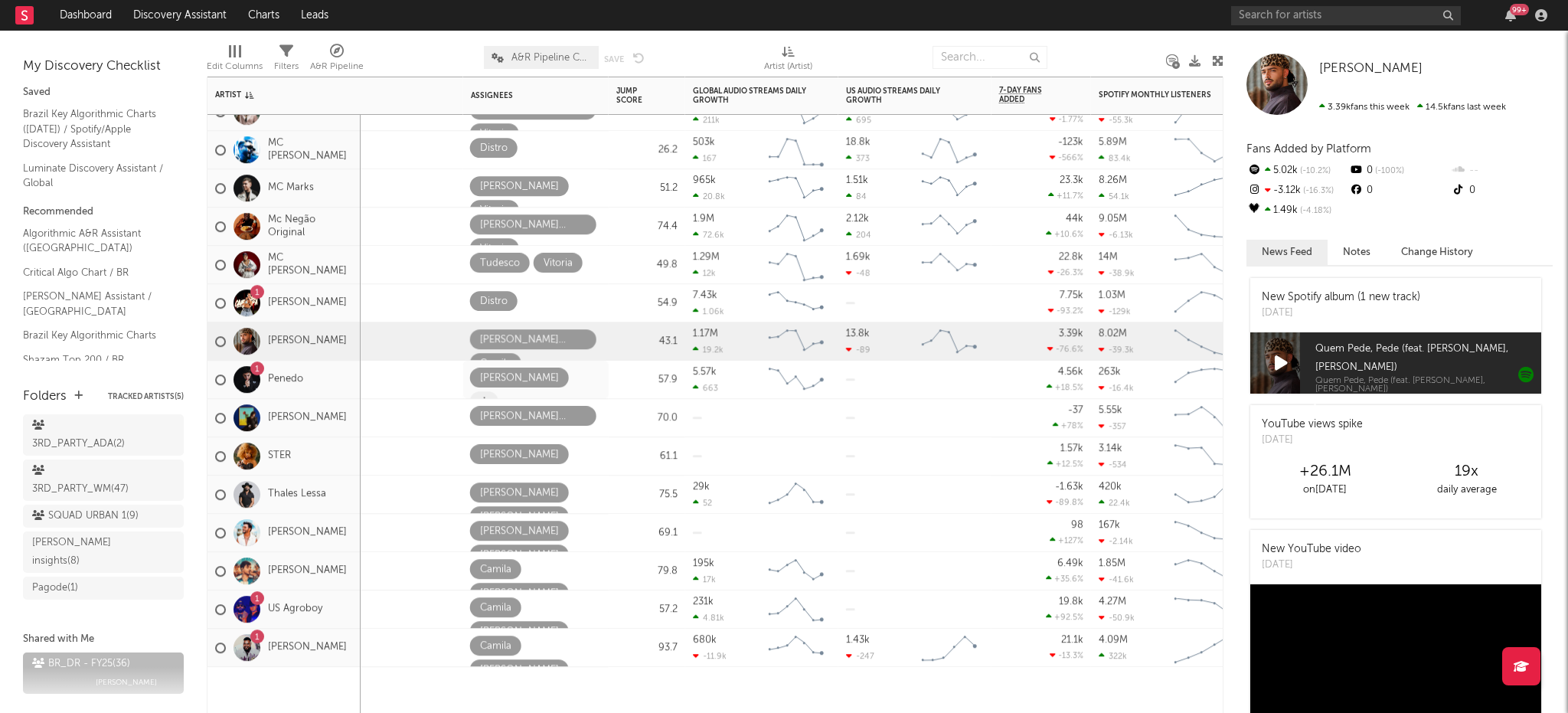
click at [499, 391] on span at bounding box center [484, 401] width 29 height 20
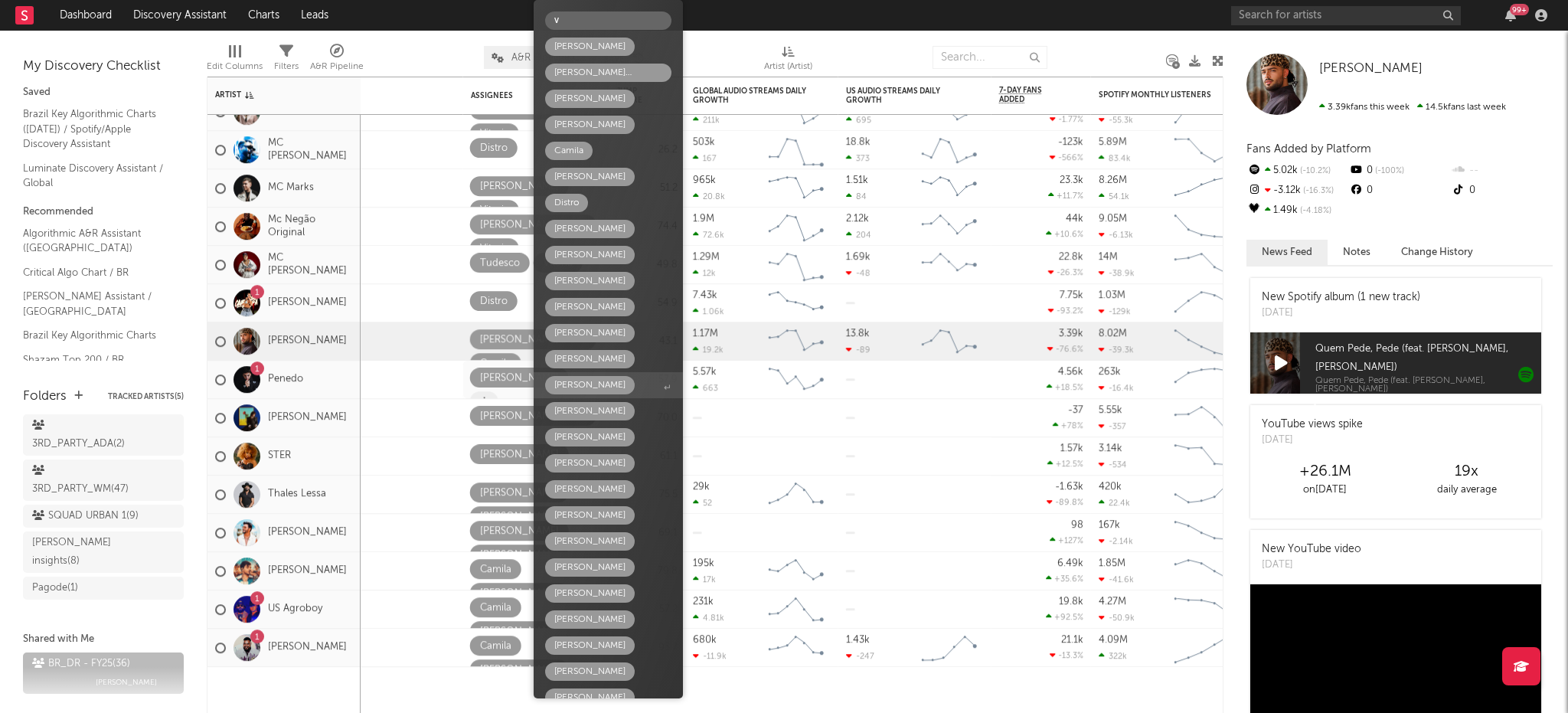
type input "vi"
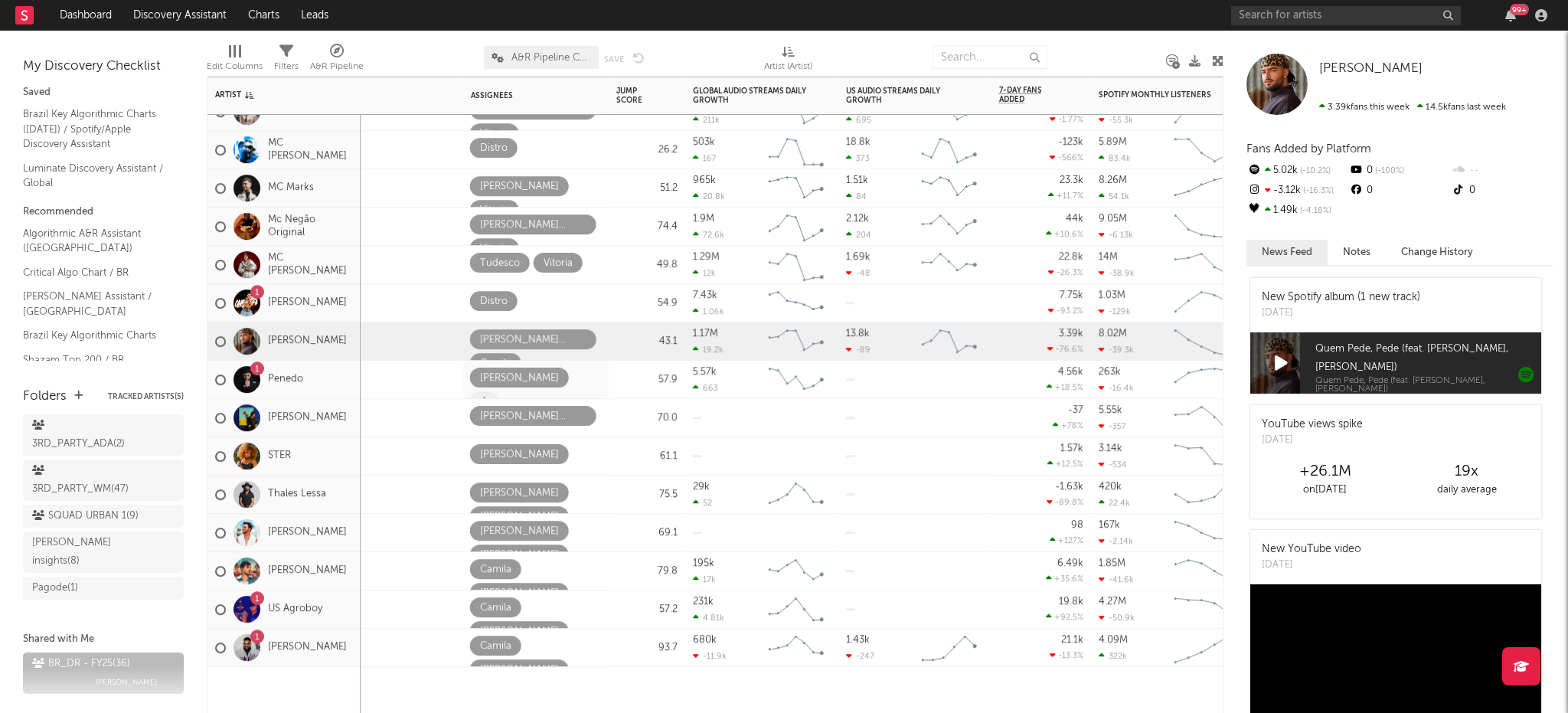
click at [489, 396] on icon at bounding box center [484, 401] width 8 height 10
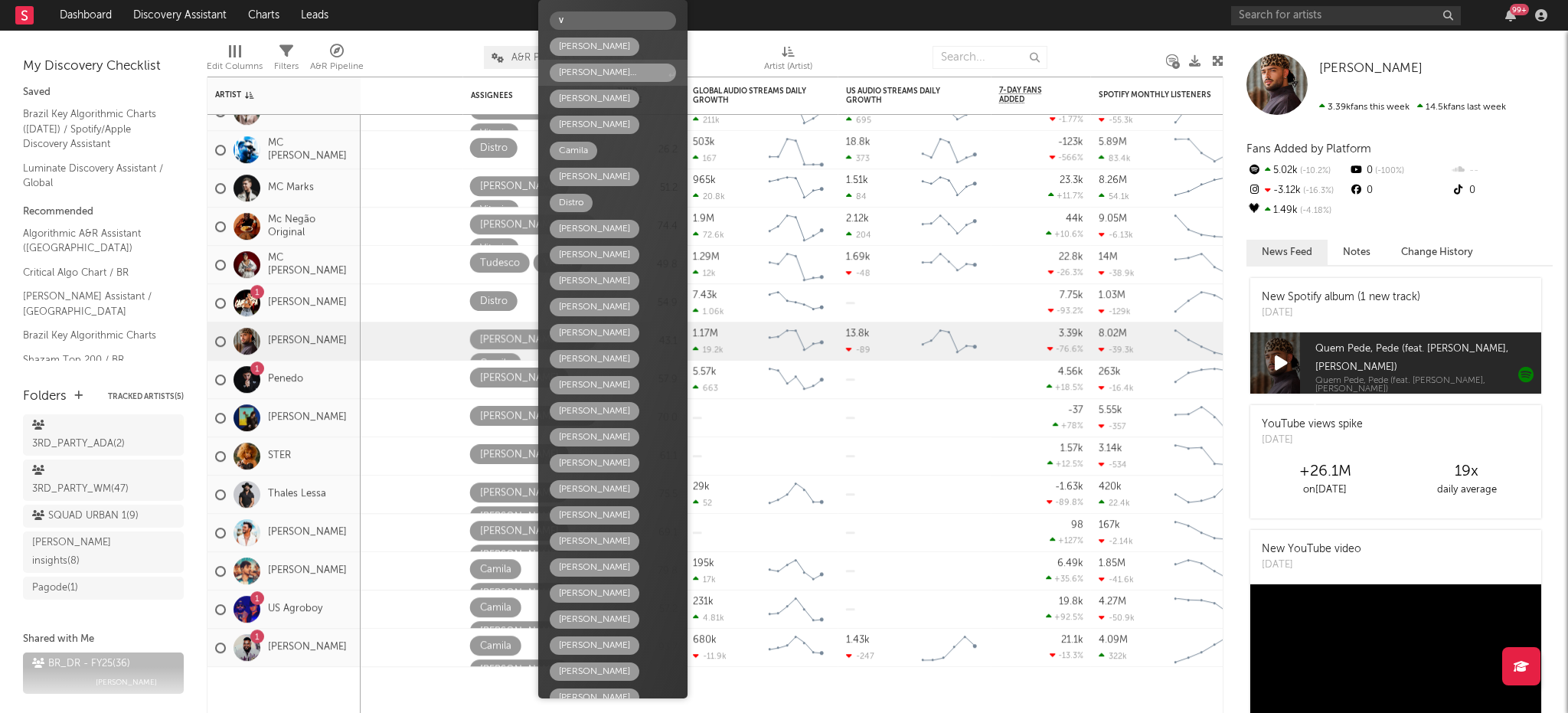
type input "vi"
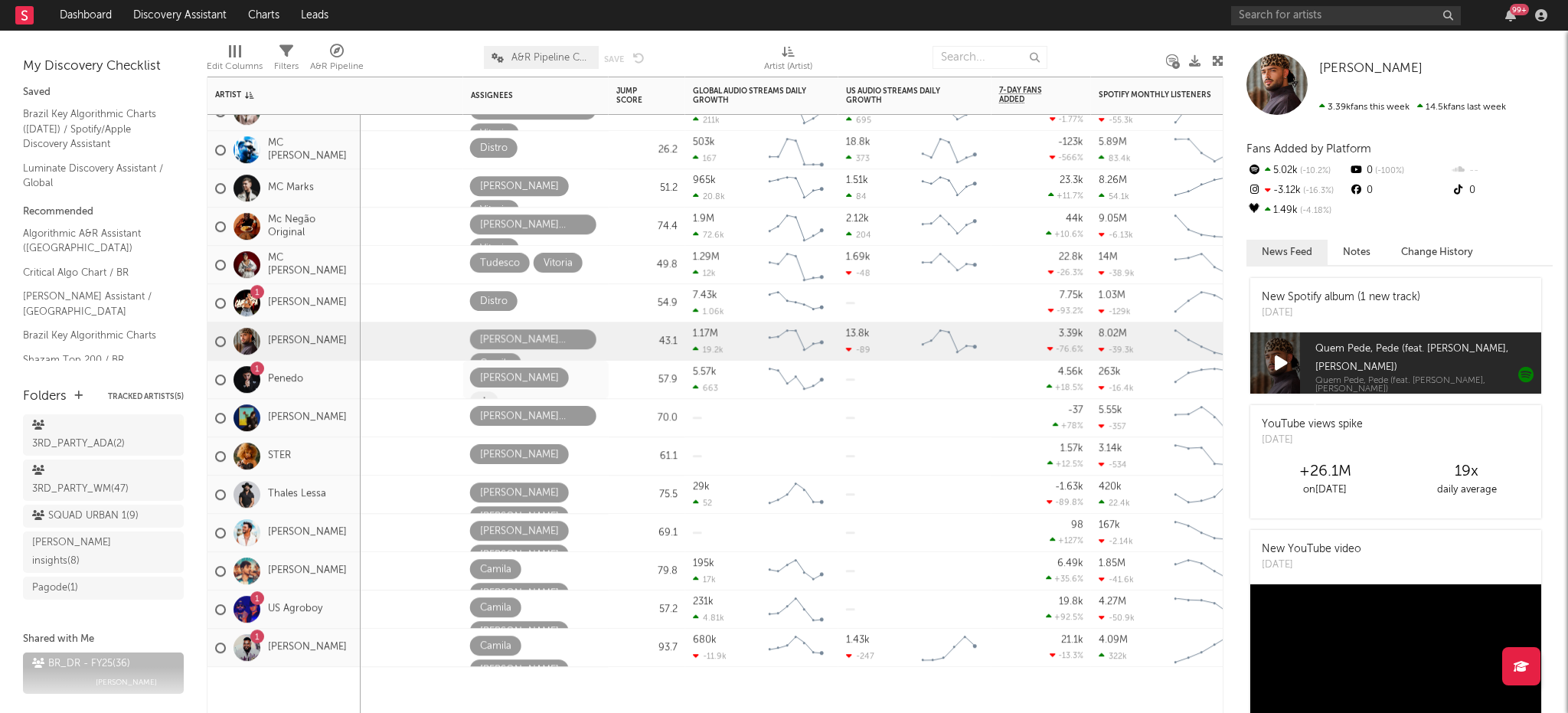
click at [489, 396] on icon at bounding box center [484, 401] width 8 height 10
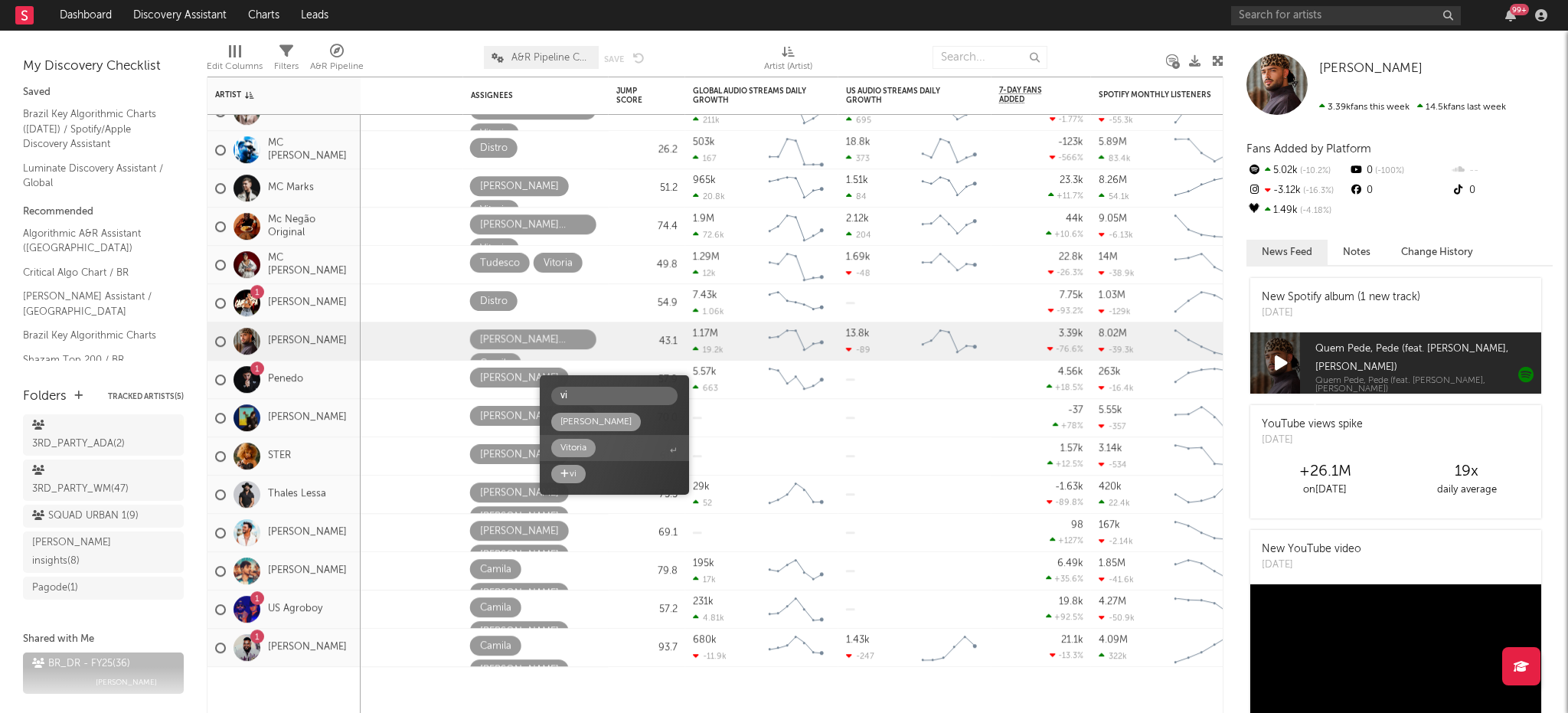
type input "vi"
click at [580, 453] on div "Vitoria" at bounding box center [573, 448] width 26 height 19
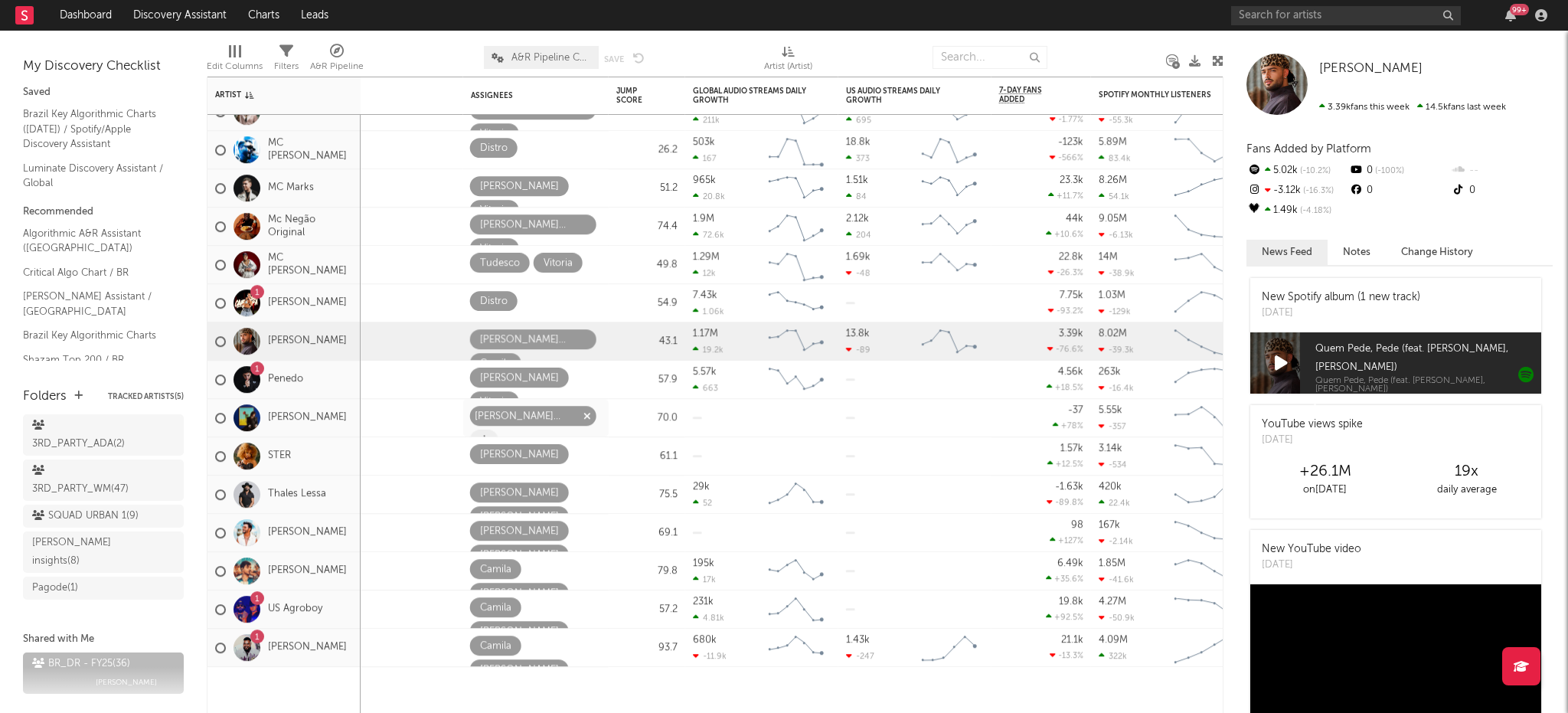
click at [583, 416] on icon "button" at bounding box center [587, 416] width 8 height 10
click at [490, 416] on span at bounding box center [484, 416] width 29 height 20
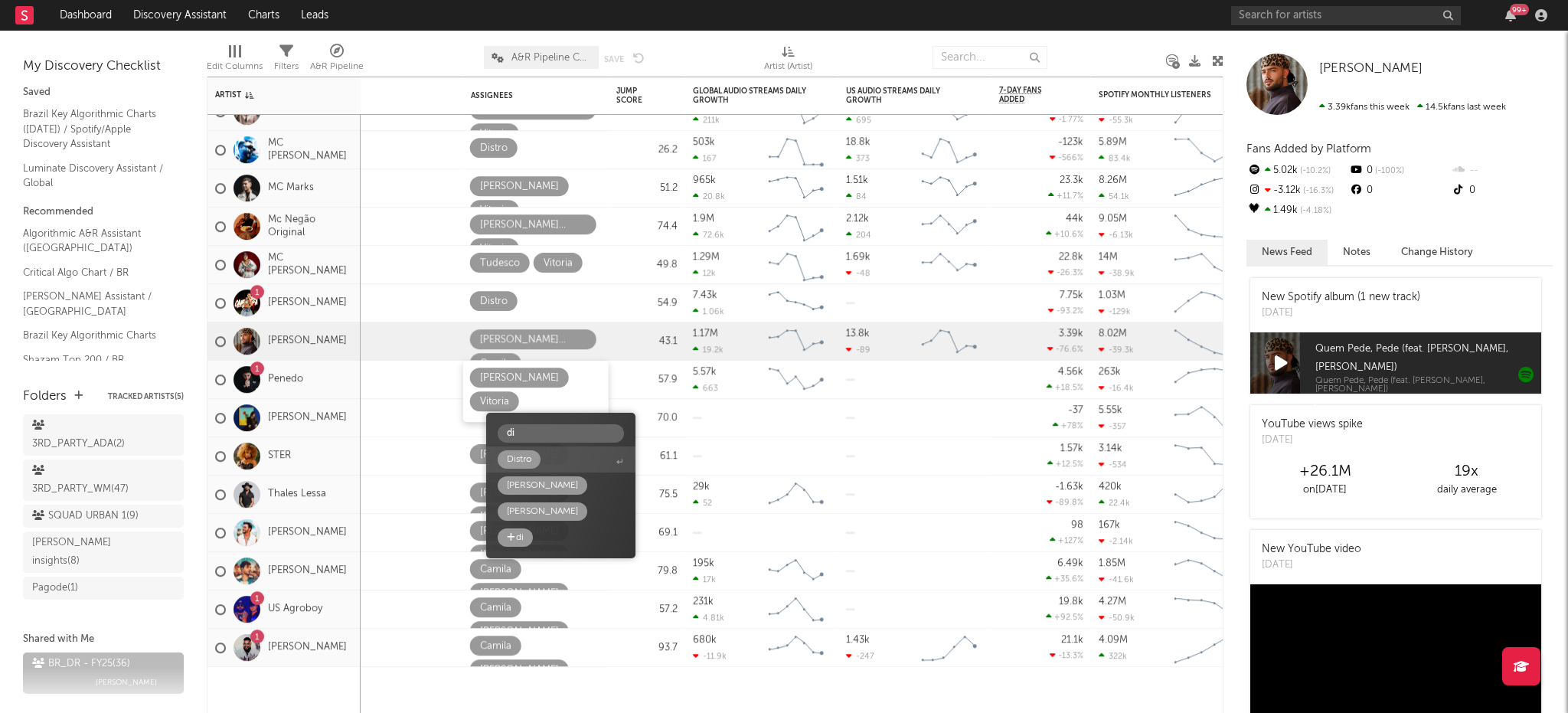
type input "di"
click at [523, 465] on div "Distro" at bounding box center [518, 459] width 25 height 19
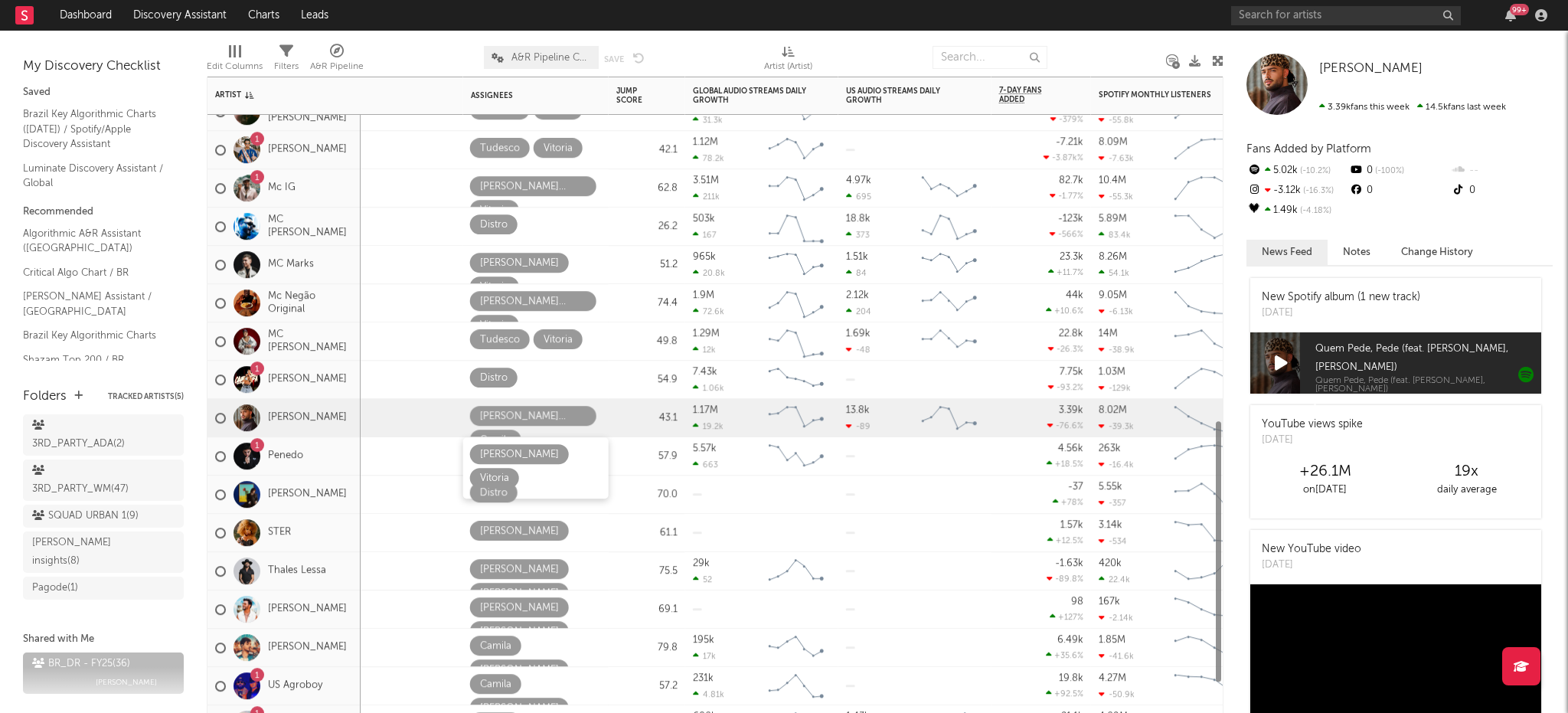
click at [643, 686] on div "Signed Medium [PERSON_NAME] 72.5 203k 16.3k Created with Highcharts 10.3.3 Char…" at bounding box center [1597, 58] width 3800 height 1462
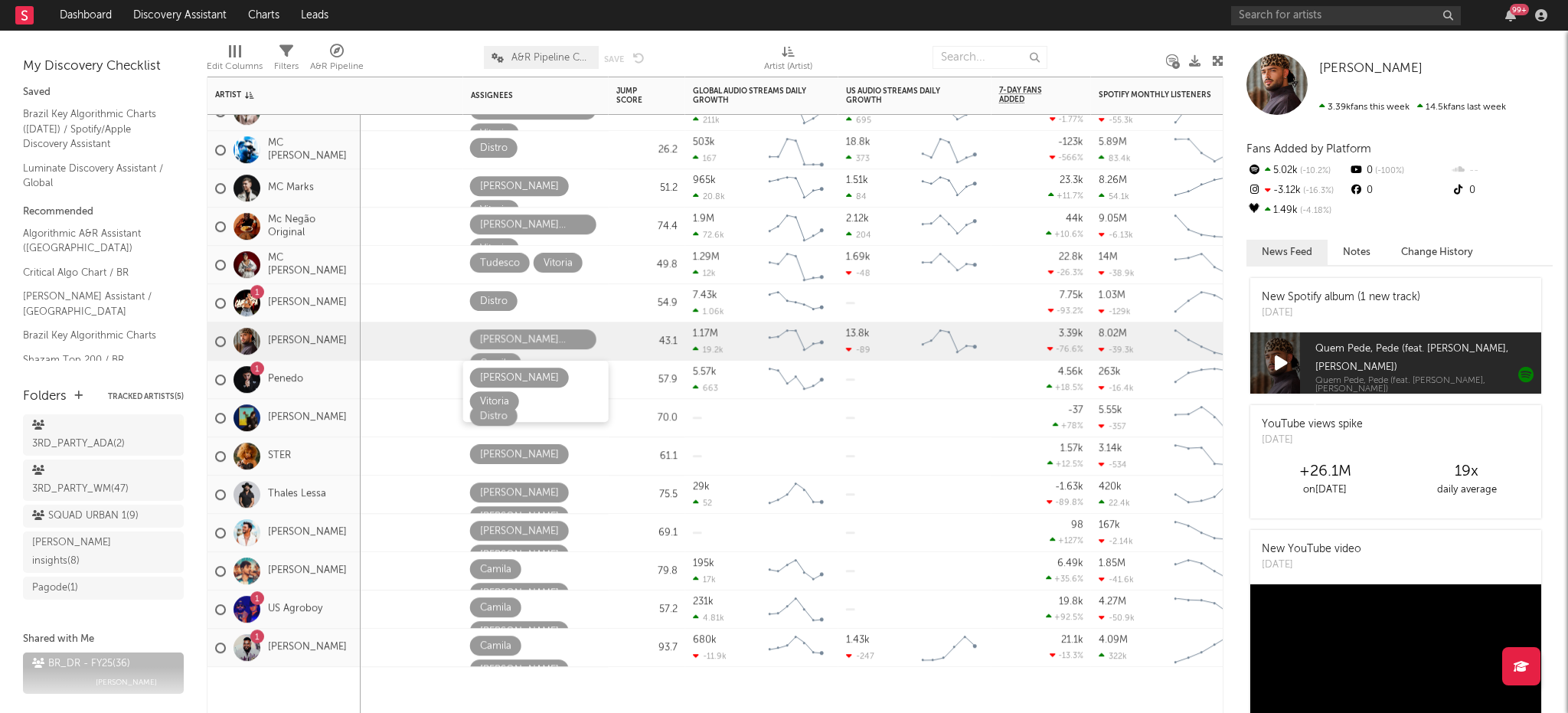
click at [598, 681] on div at bounding box center [535, 689] width 145 height 46
click at [509, 644] on icon "button" at bounding box center [512, 645] width 8 height 10
click at [499, 659] on span at bounding box center [484, 669] width 29 height 20
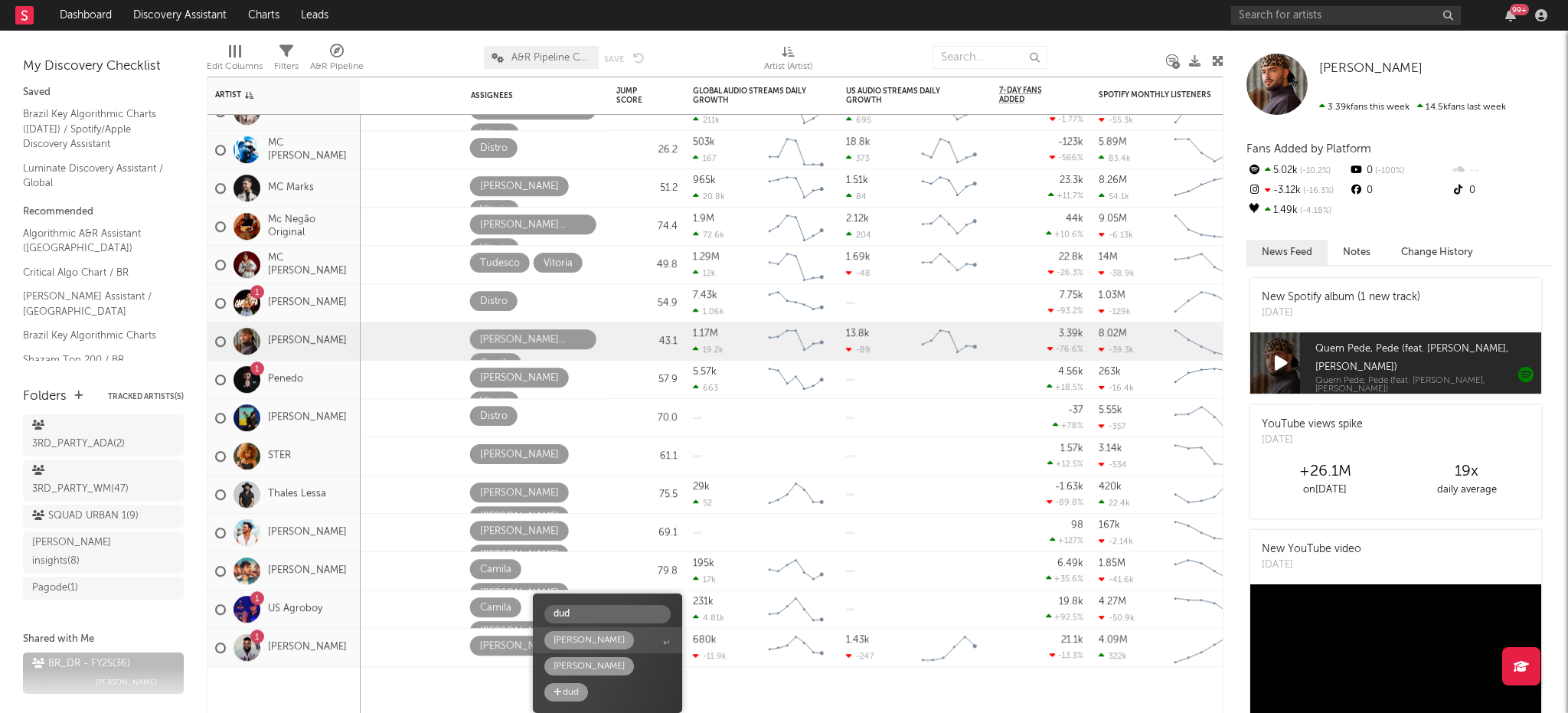
type input "dud"
click at [553, 651] on span "[PERSON_NAME]" at bounding box center [608, 640] width 149 height 26
